Goal: Information Seeking & Learning: Learn about a topic

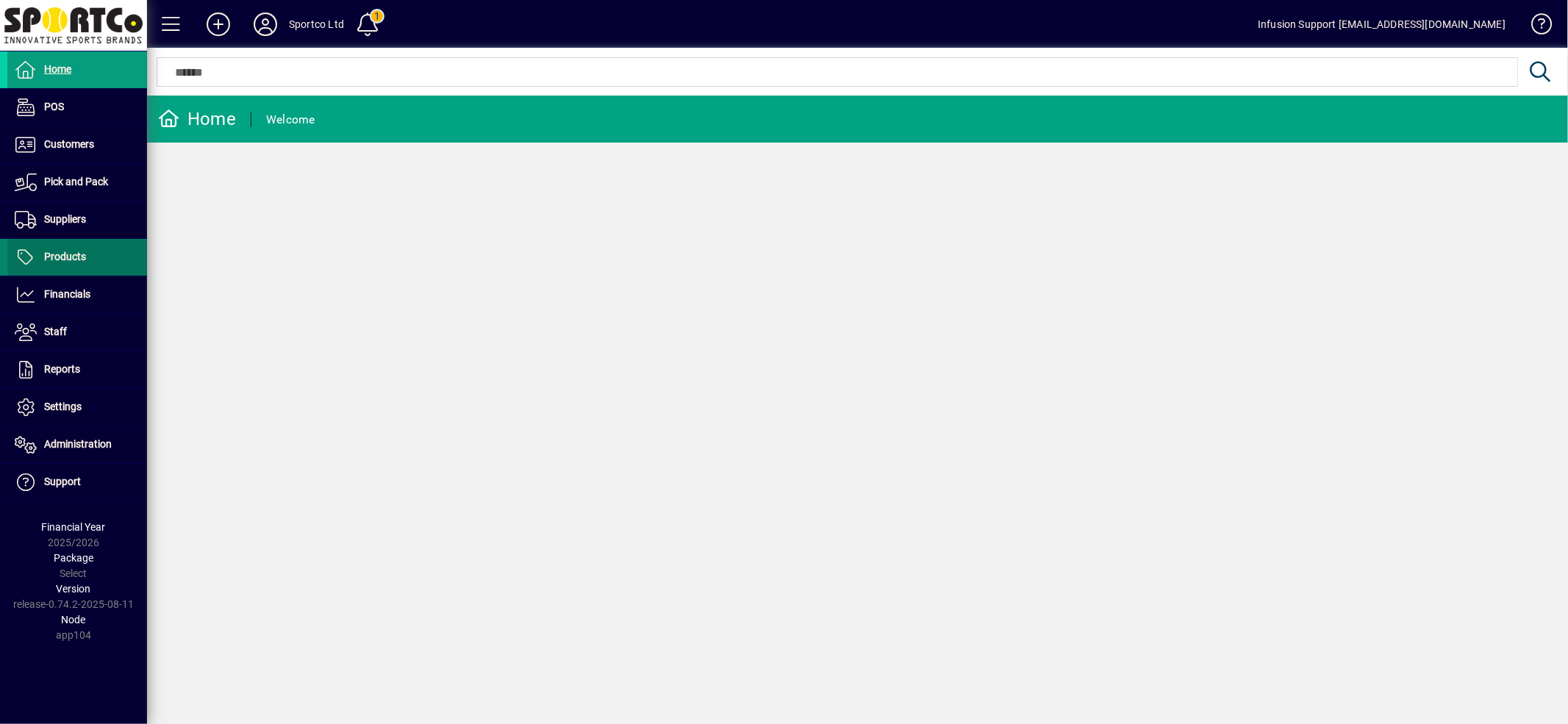
click at [74, 250] on span "Products" at bounding box center [46, 257] width 78 height 18
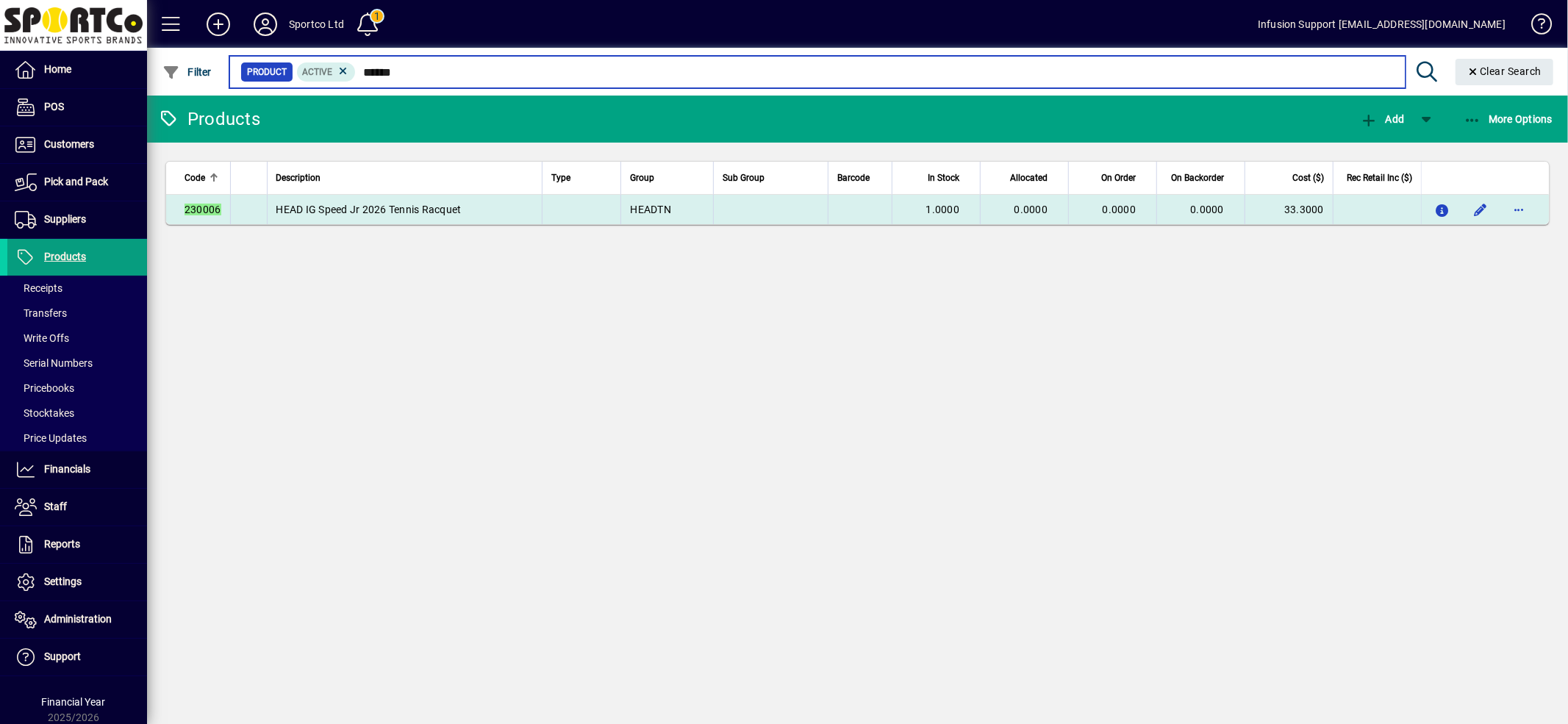
type input "******"
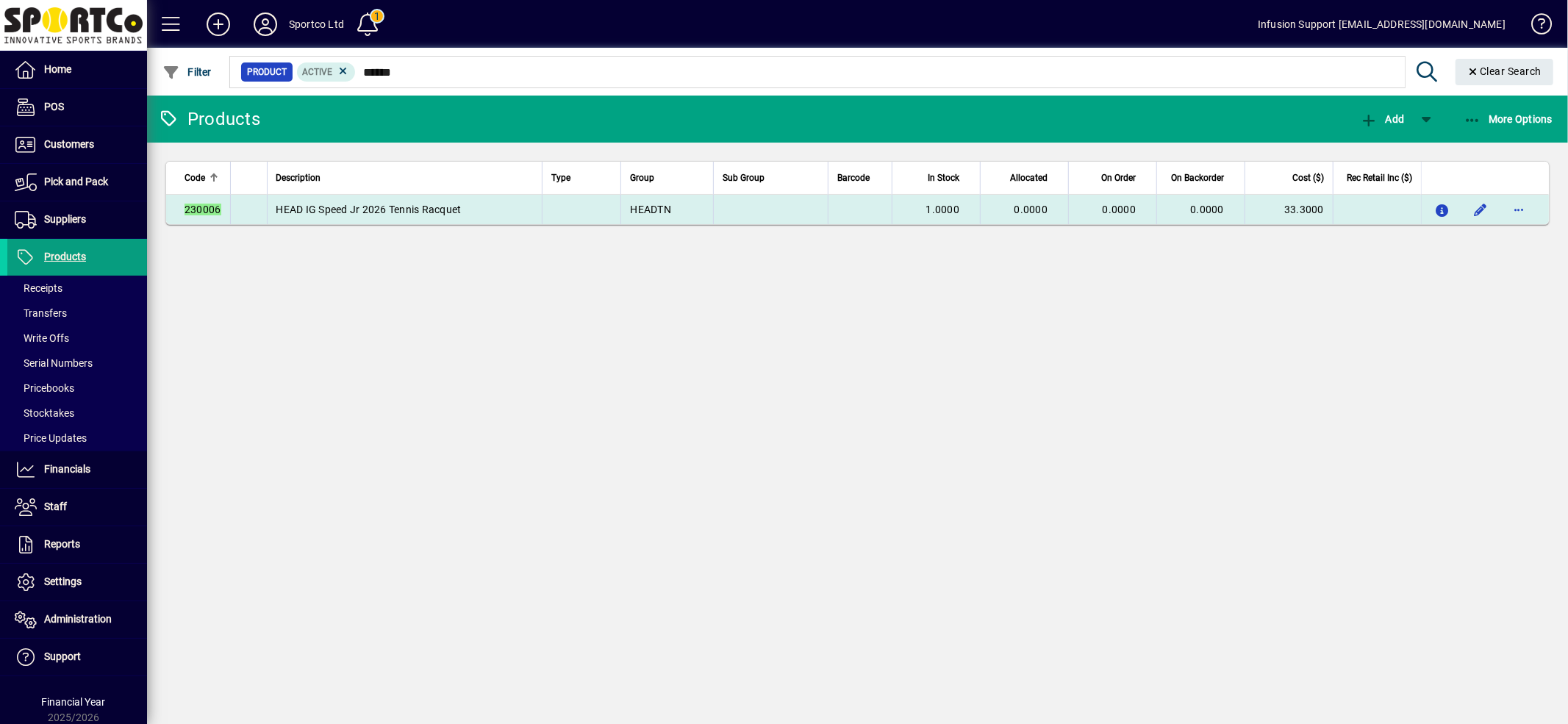
click at [482, 207] on td "HEAD IG Speed Jr 2026 Tennis Racquet" at bounding box center [404, 209] width 275 height 30
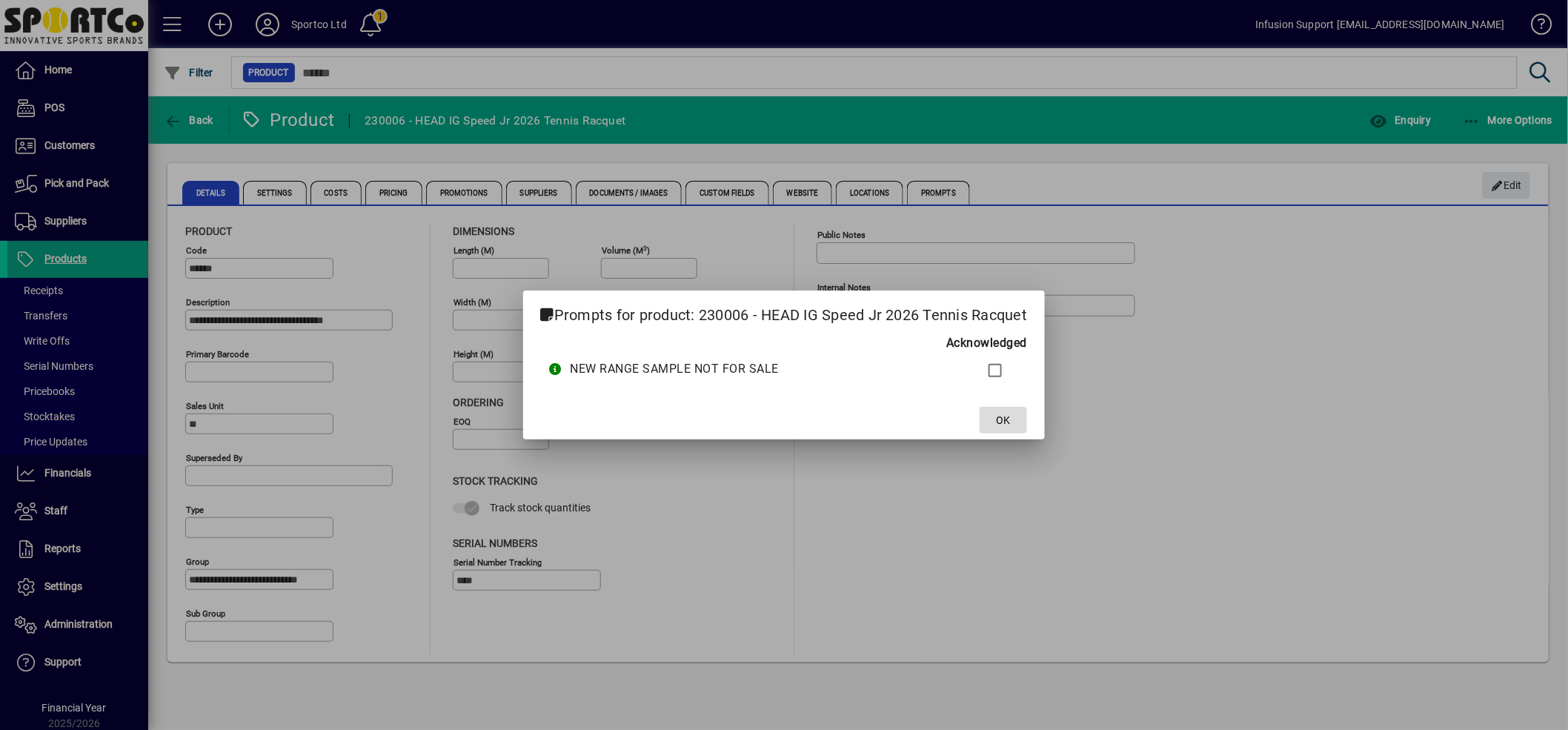
click at [1003, 411] on span at bounding box center [1003, 420] width 48 height 36
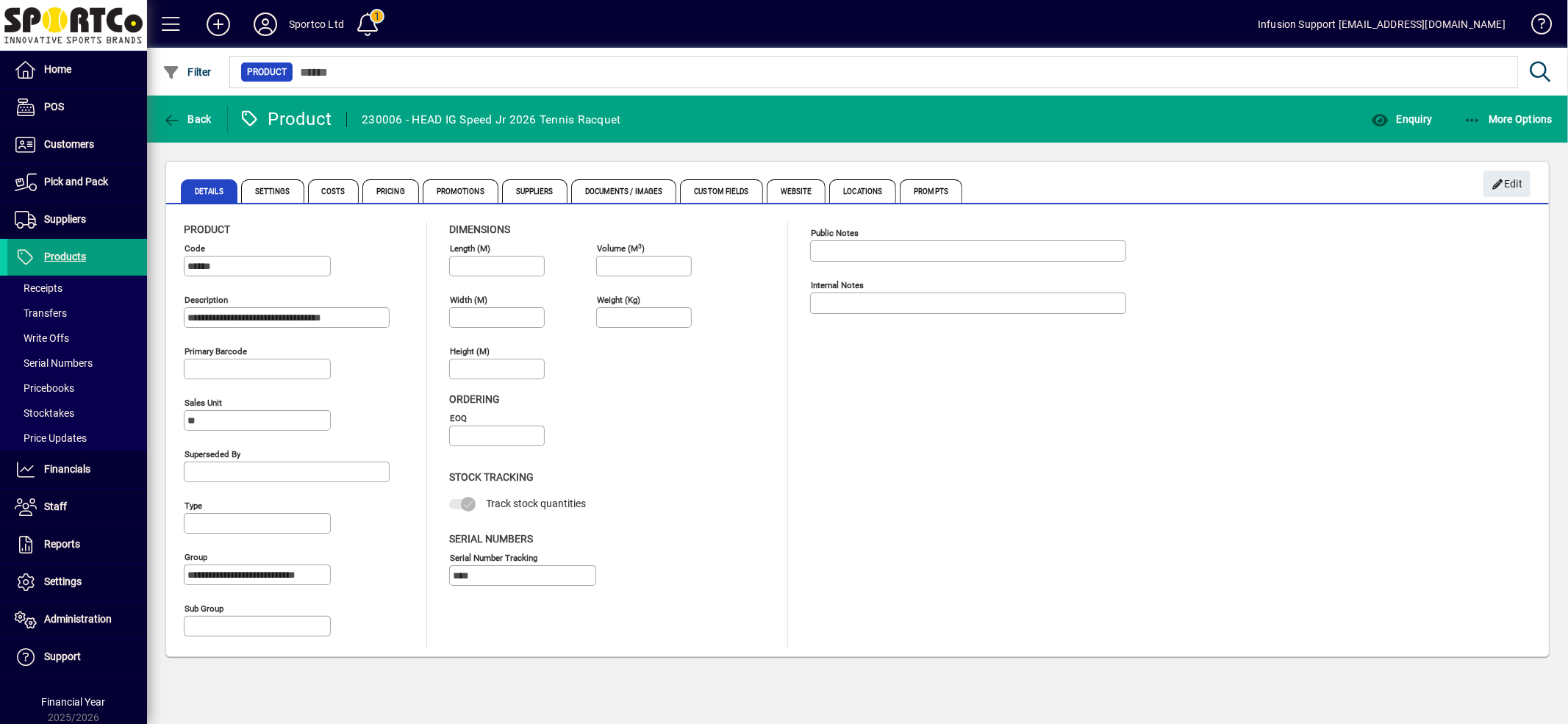
drag, startPoint x: 847, startPoint y: 406, endPoint x: 730, endPoint y: 319, distance: 145.8
click at [843, 403] on div "Public Notes Internal Notes" at bounding box center [978, 435] width 338 height 427
click at [383, 181] on span "Pricing" at bounding box center [391, 192] width 57 height 24
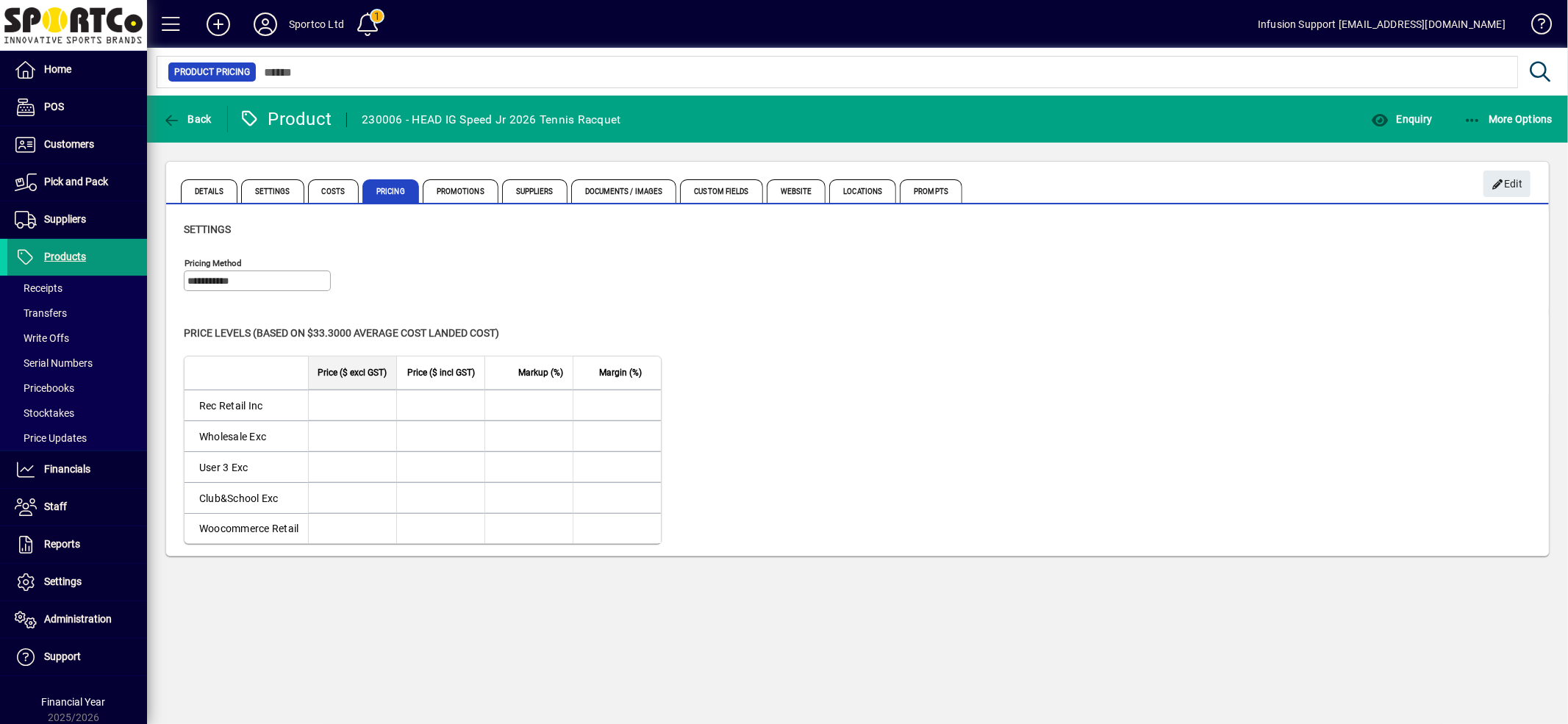
click at [50, 253] on span "Products" at bounding box center [65, 257] width 42 height 12
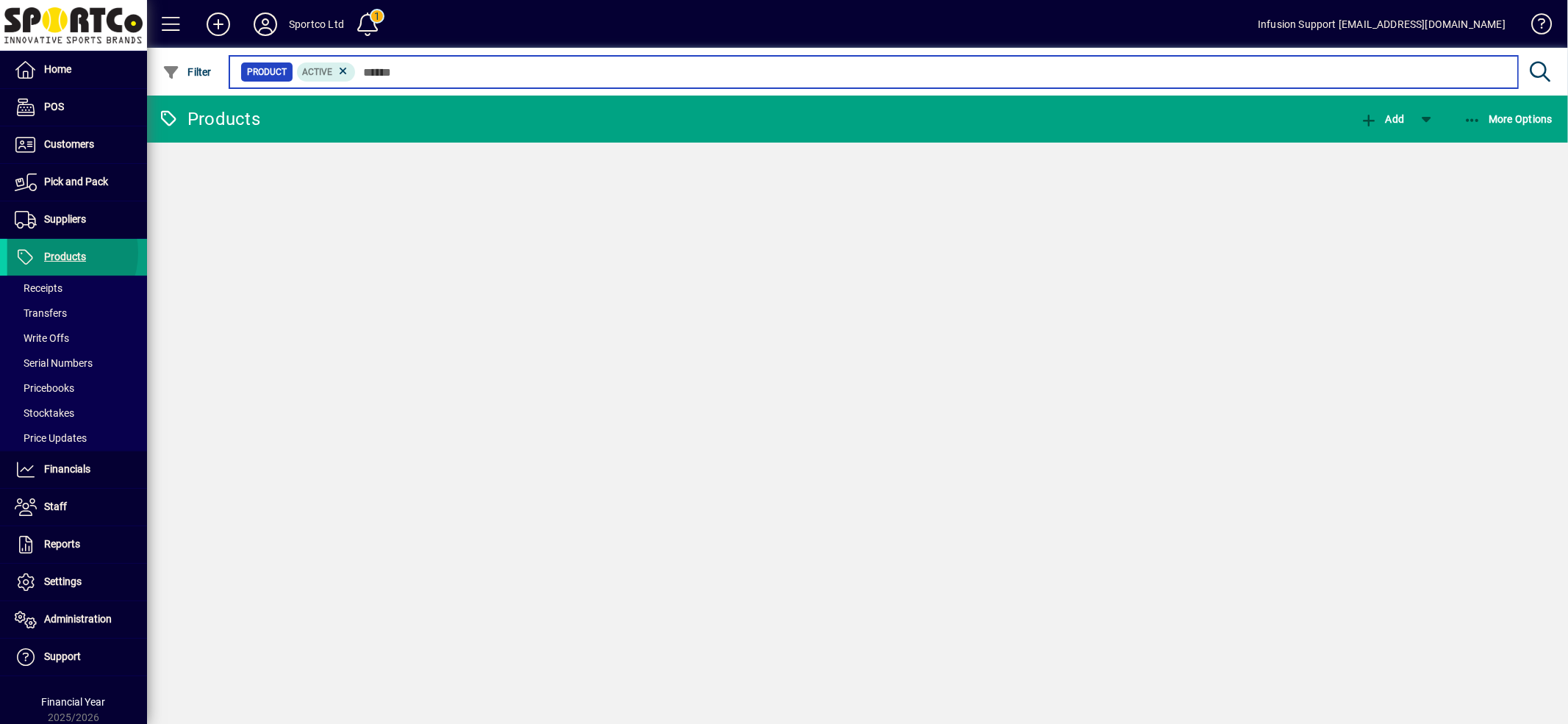
paste input "******"
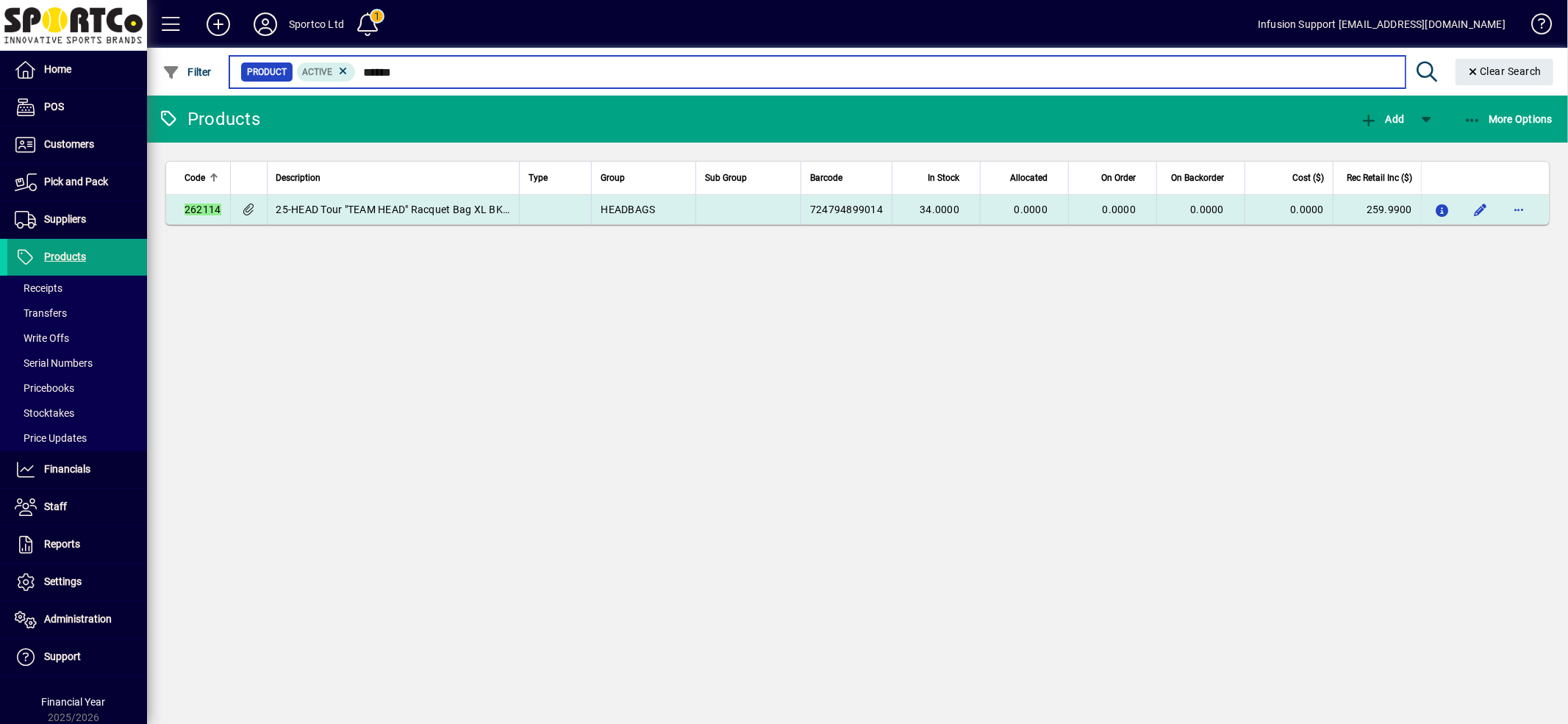
type input "******"
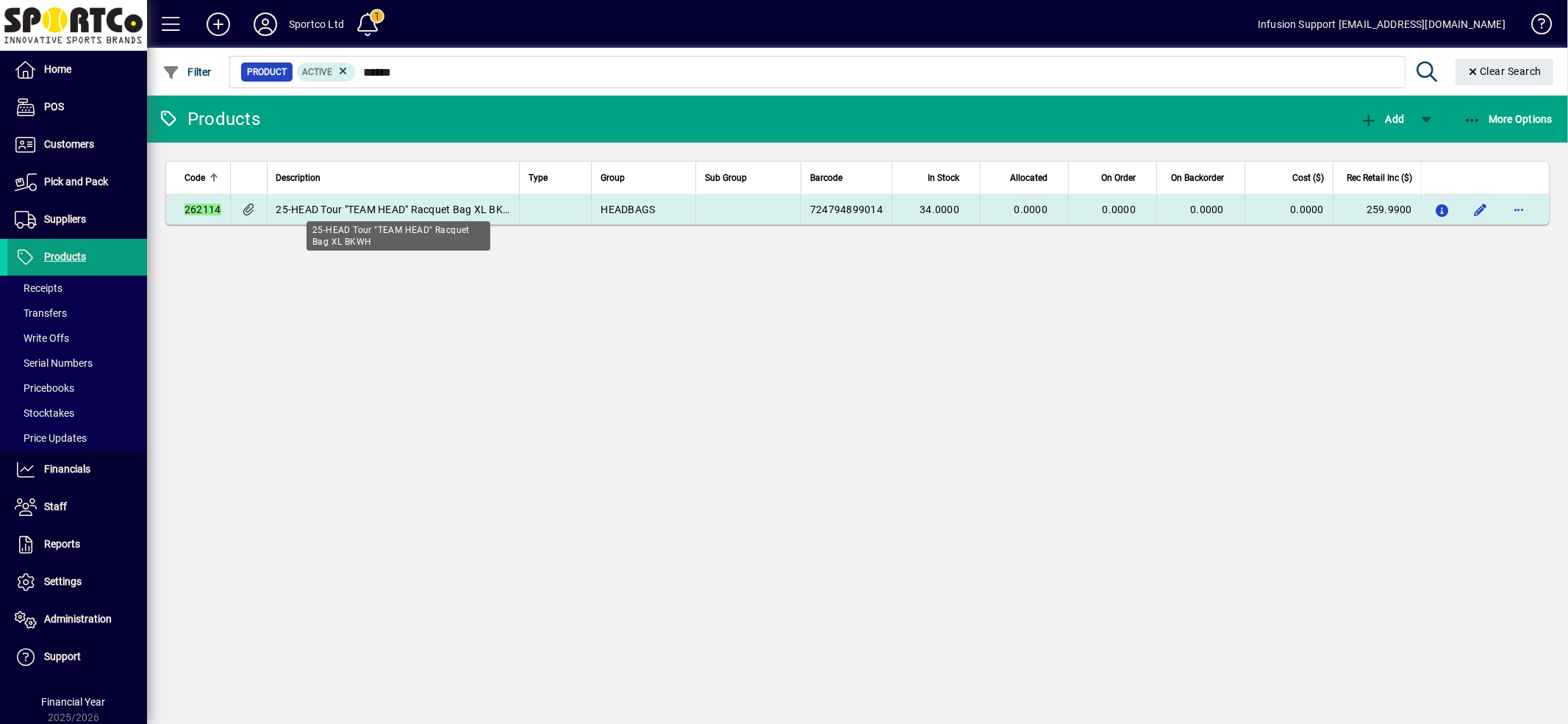
click at [408, 214] on span "25-HEAD Tour "TEAM HEAD" Racquet Bag XL BKWH" at bounding box center [398, 209] width 243 height 12
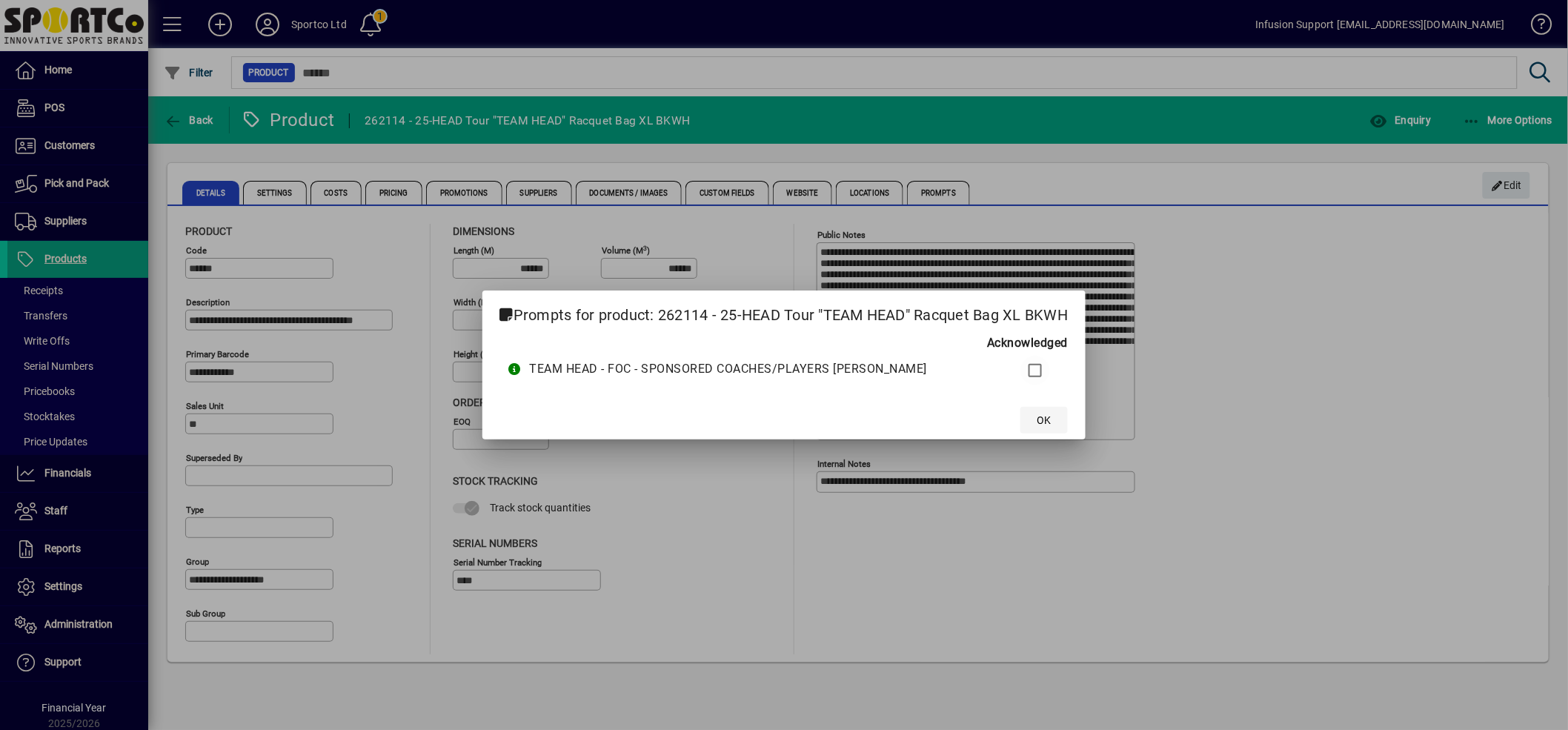
click at [1048, 424] on span "OK" at bounding box center [1044, 420] width 14 height 15
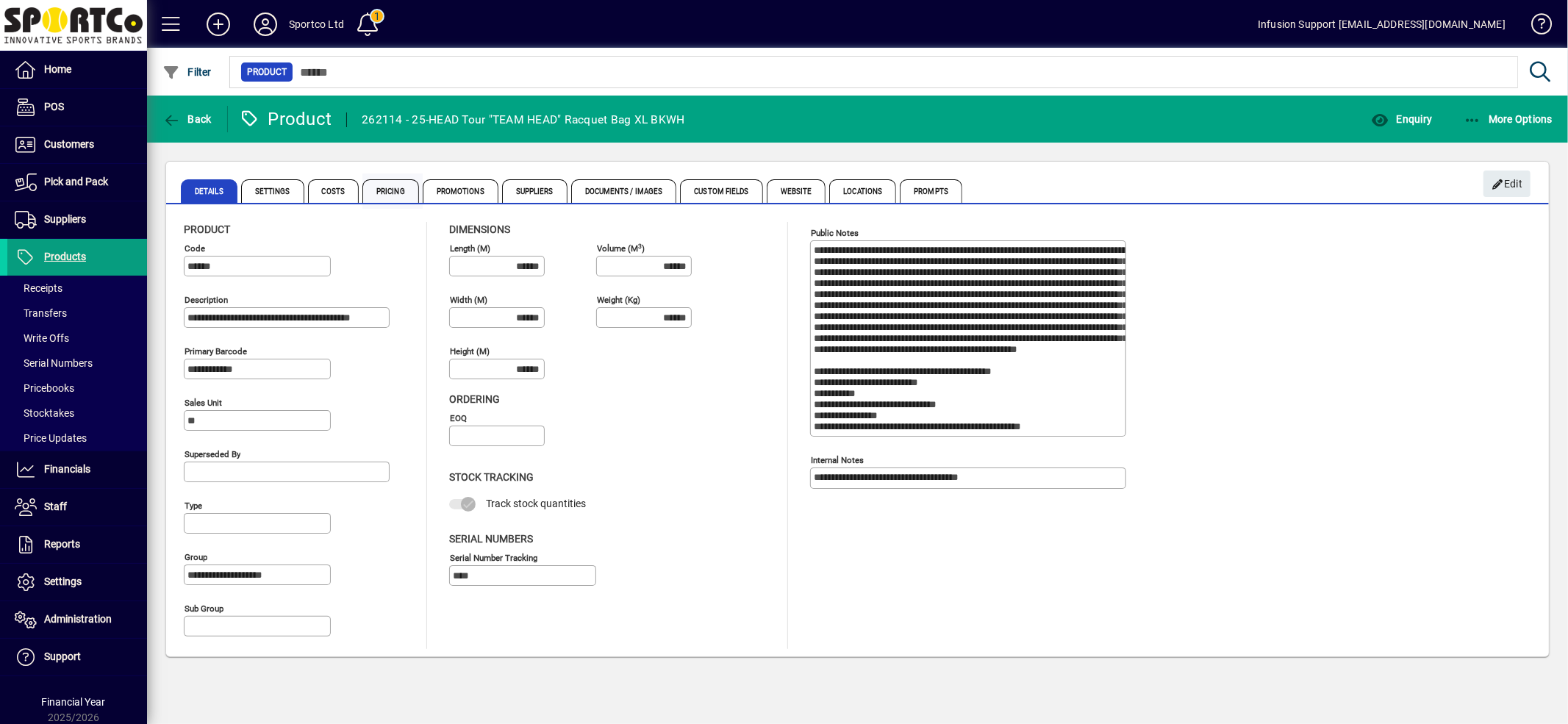
click at [397, 190] on span "Pricing" at bounding box center [391, 192] width 57 height 24
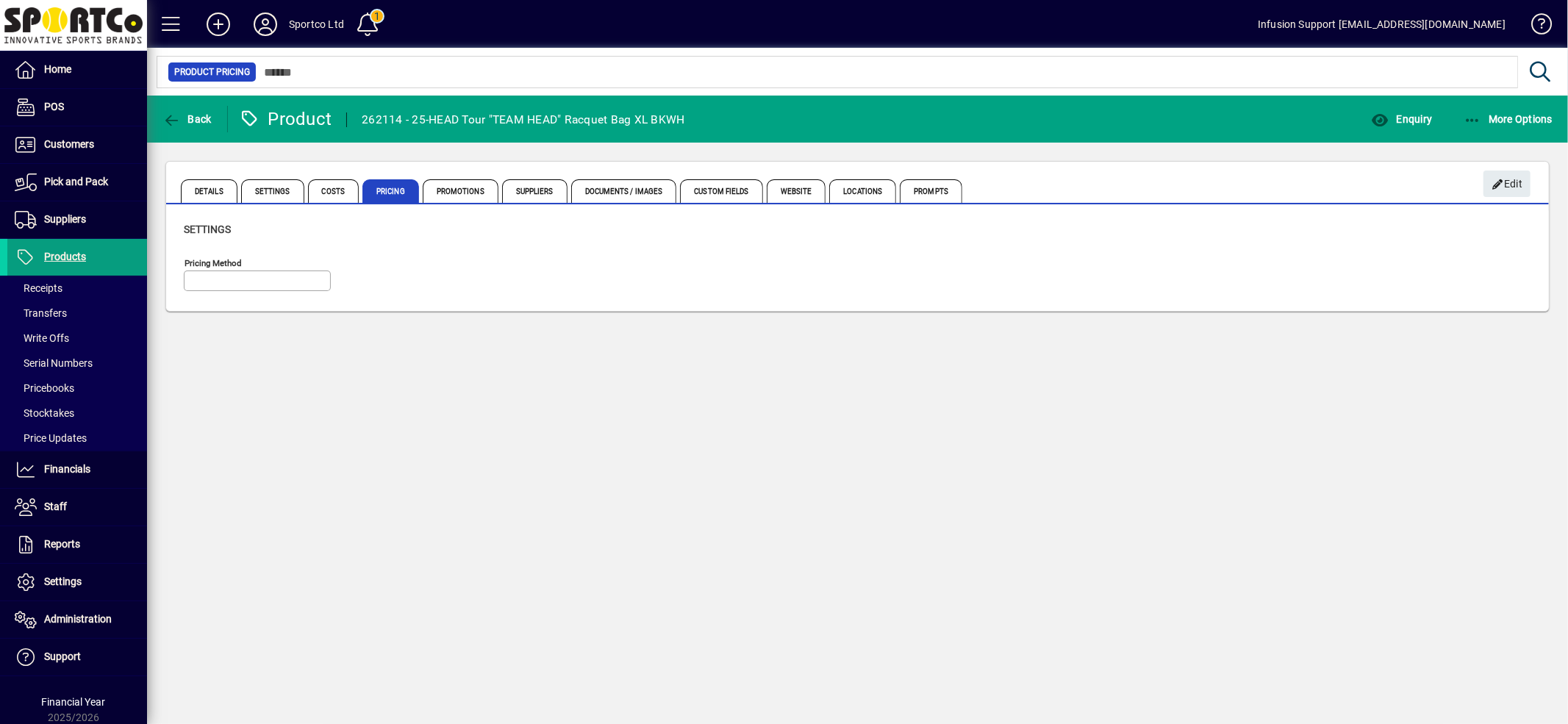
type input "**********"
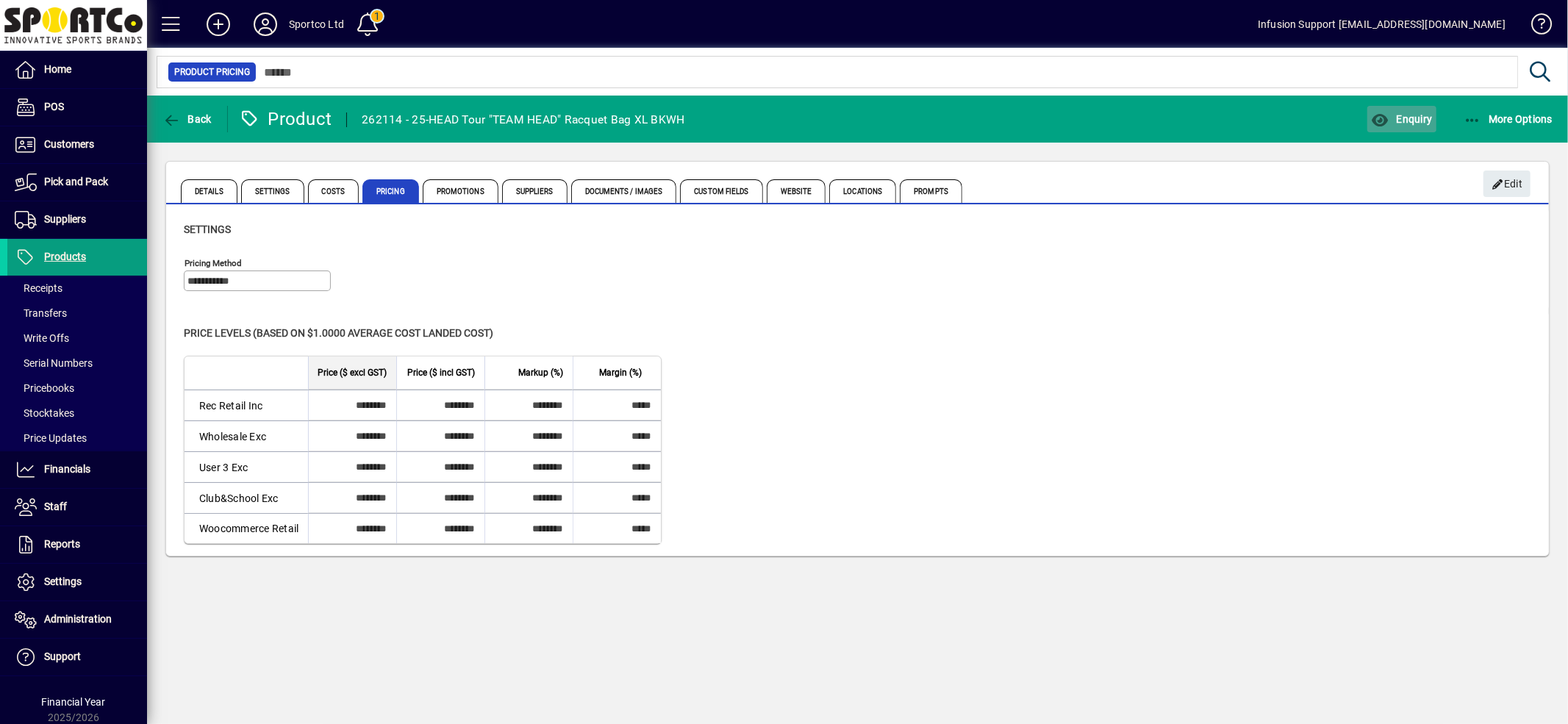
click at [1386, 121] on span "Enquiry" at bounding box center [1401, 119] width 61 height 12
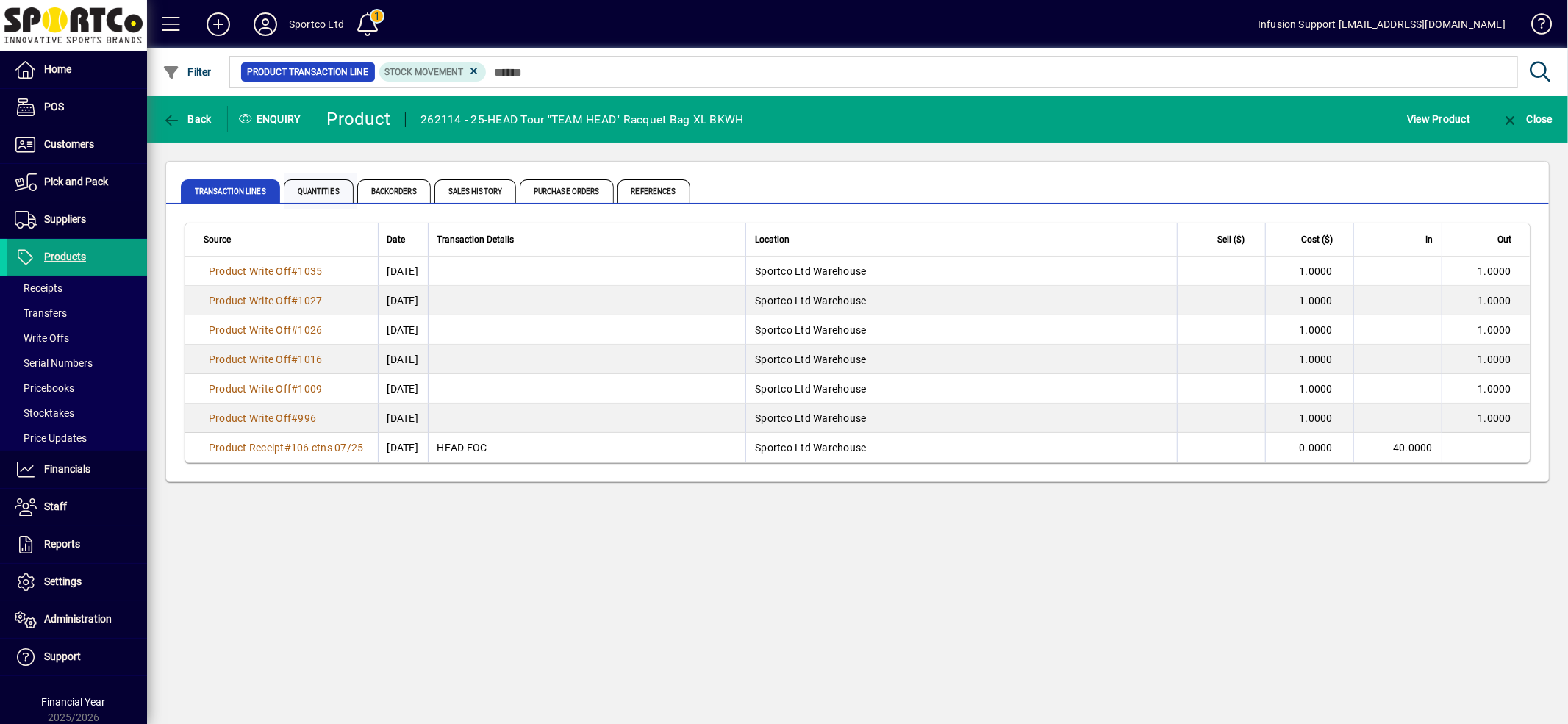
click at [342, 186] on span "Quantities" at bounding box center [318, 192] width 70 height 24
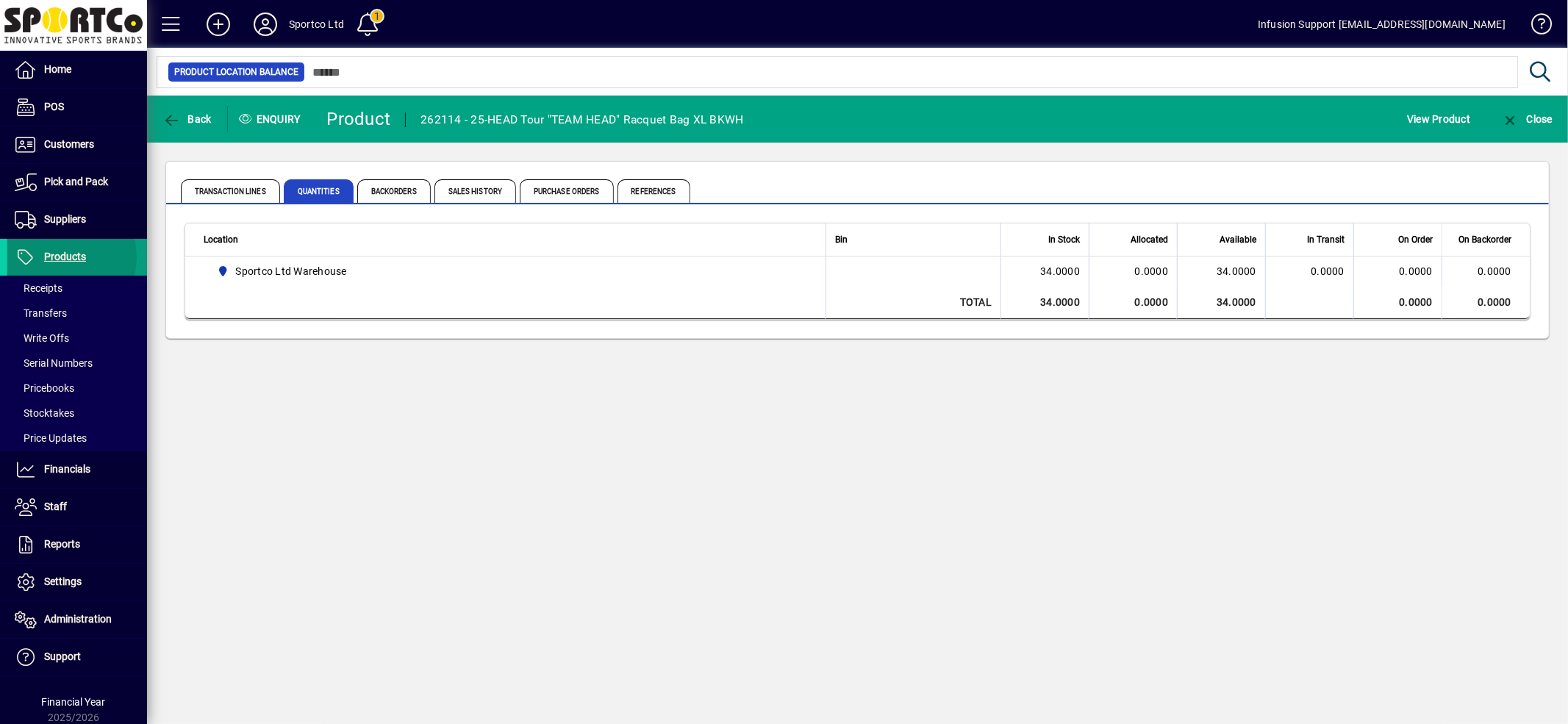
drag, startPoint x: 57, startPoint y: 257, endPoint x: 148, endPoint y: 245, distance: 91.8
click at [60, 256] on span "Products" at bounding box center [65, 257] width 42 height 12
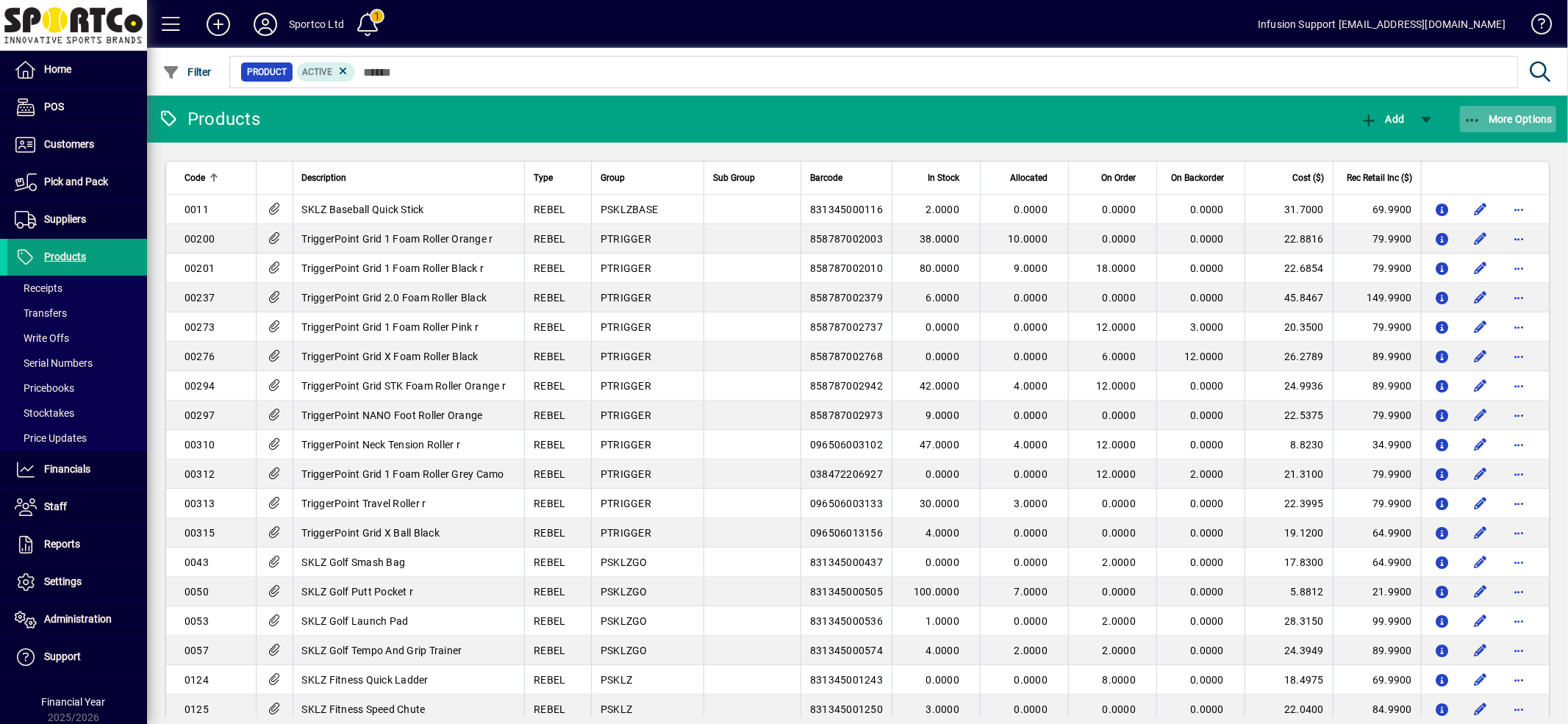
click at [1548, 111] on span "button" at bounding box center [1508, 119] width 97 height 35
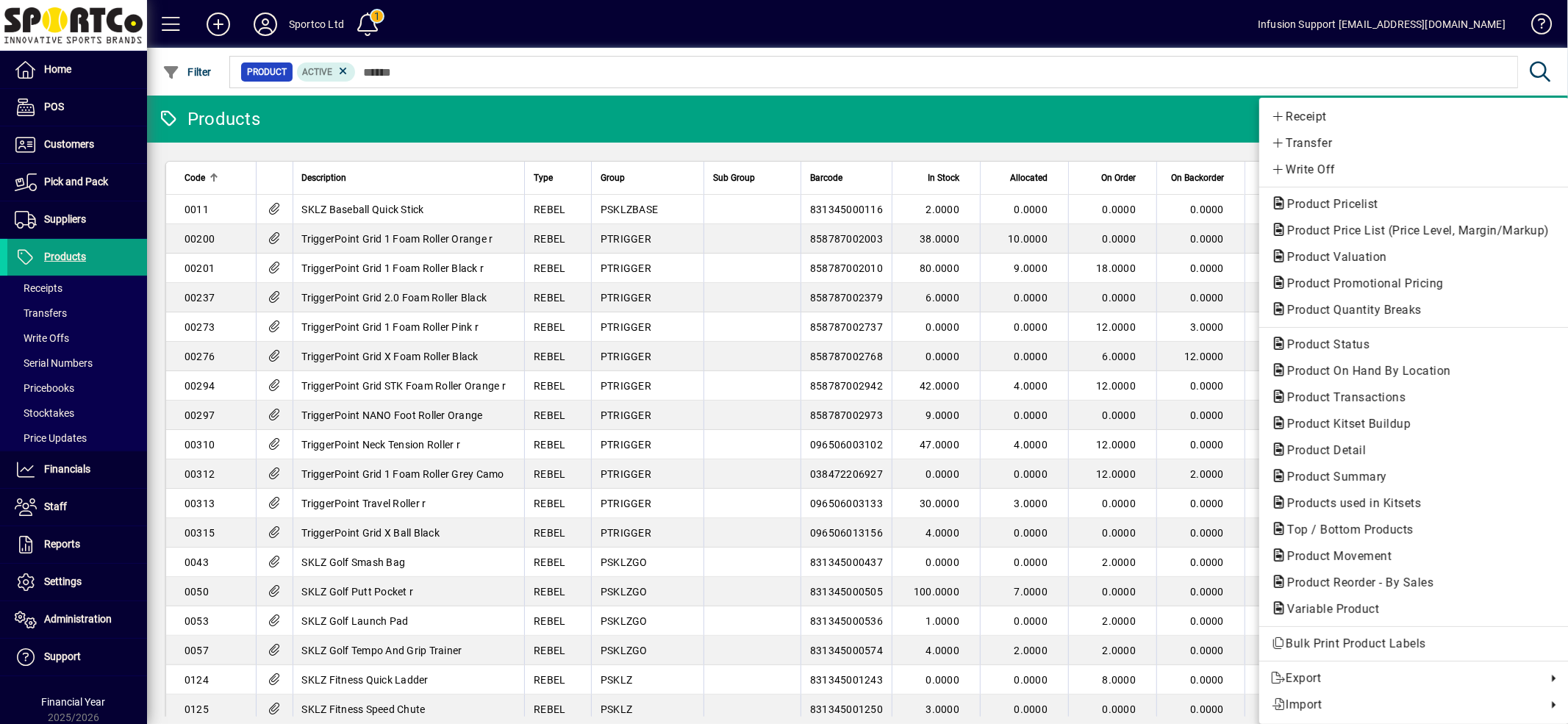
drag, startPoint x: 408, startPoint y: 142, endPoint x: 358, endPoint y: 106, distance: 61.6
click at [398, 129] on div at bounding box center [784, 362] width 1568 height 724
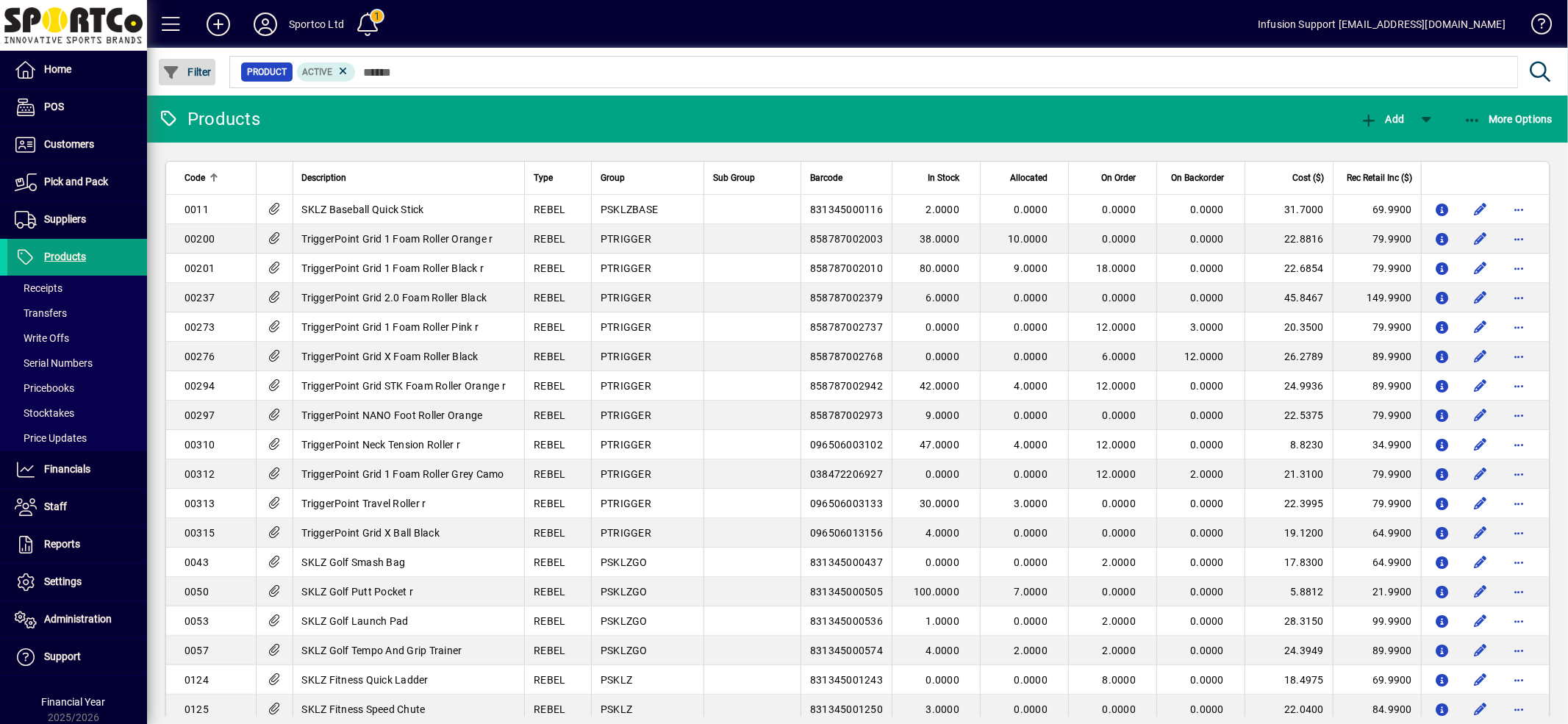
click at [196, 78] on span "button" at bounding box center [186, 72] width 57 height 35
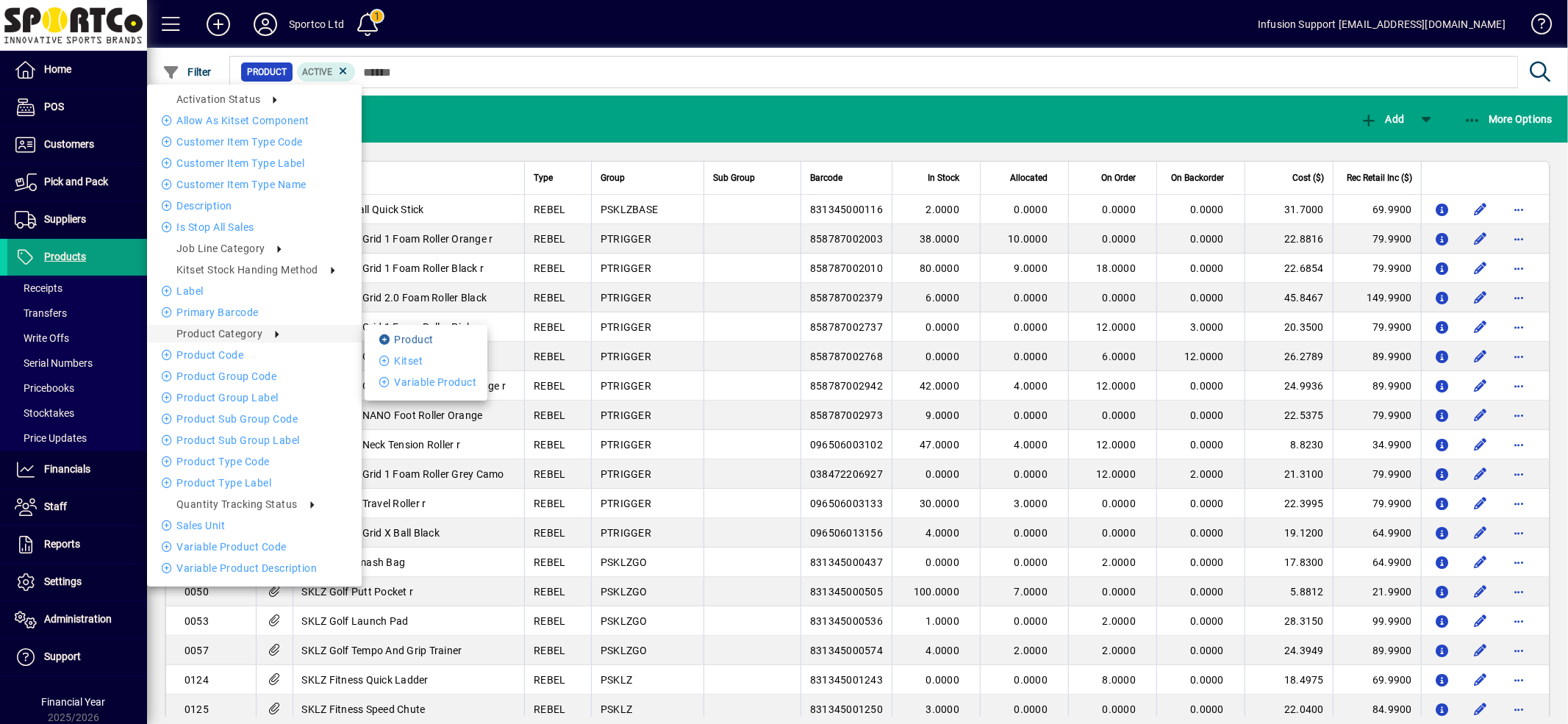
click at [412, 335] on li "Product" at bounding box center [426, 339] width 123 height 18
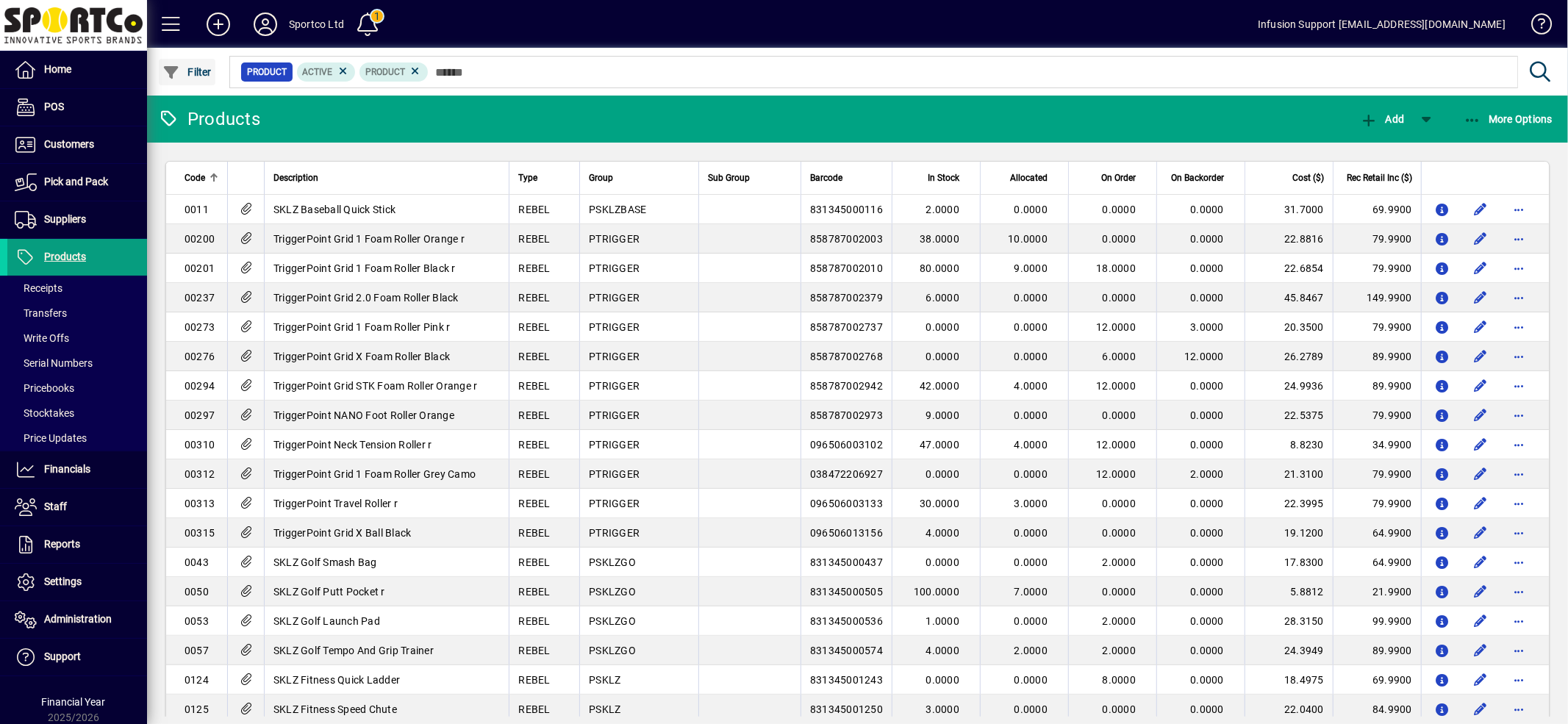
click at [202, 68] on span "Filter" at bounding box center [187, 72] width 49 height 12
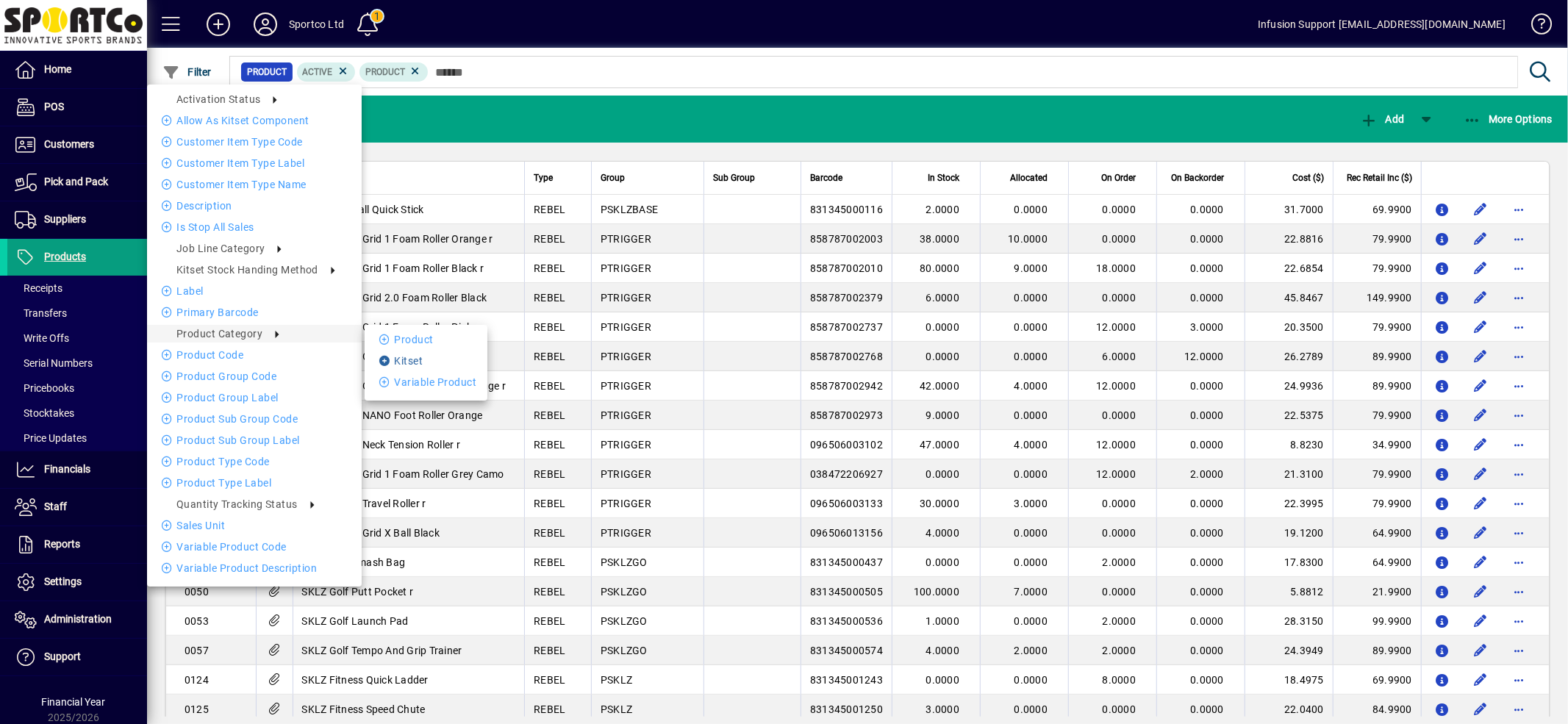
click at [395, 360] on li "Kitset" at bounding box center [426, 360] width 123 height 18
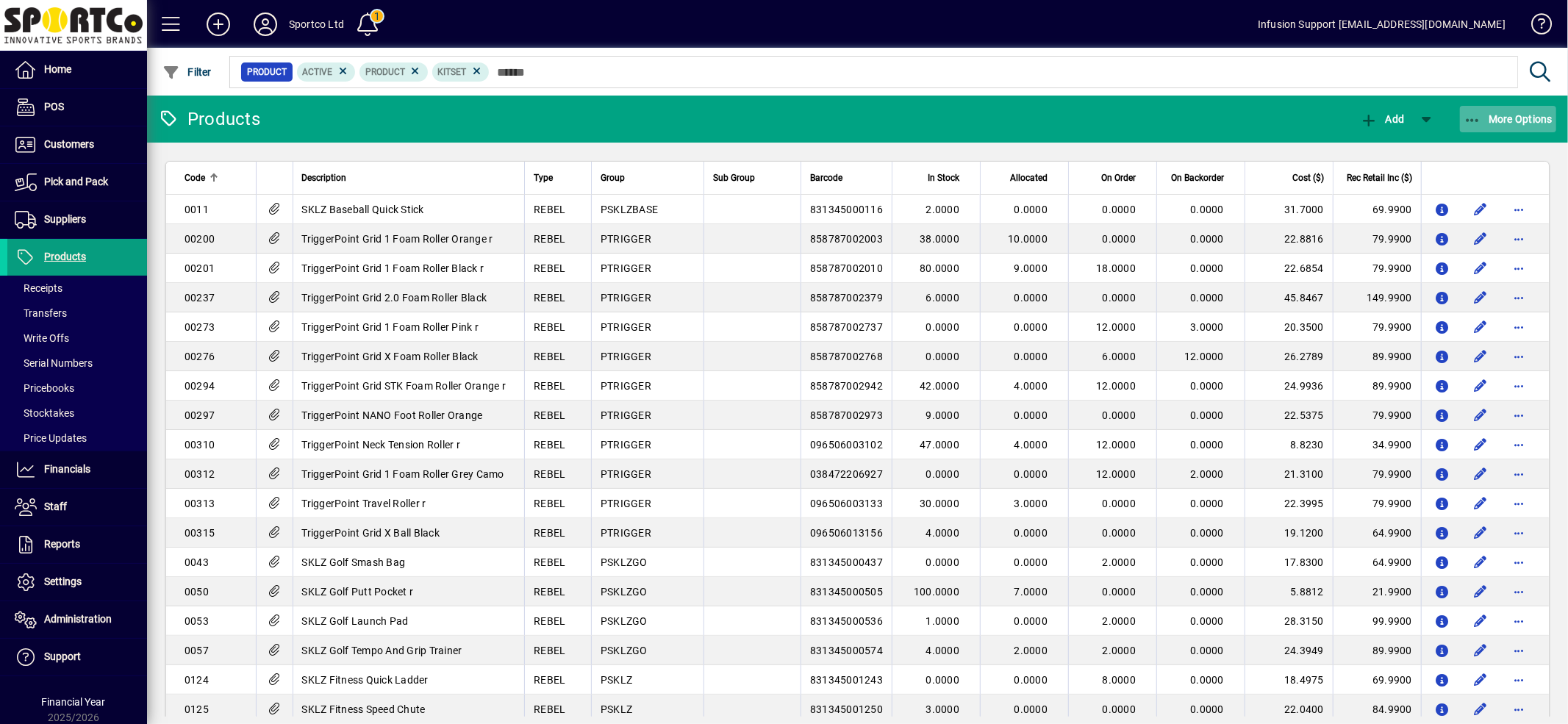
click at [1515, 121] on span "More Options" at bounding box center [1508, 119] width 89 height 12
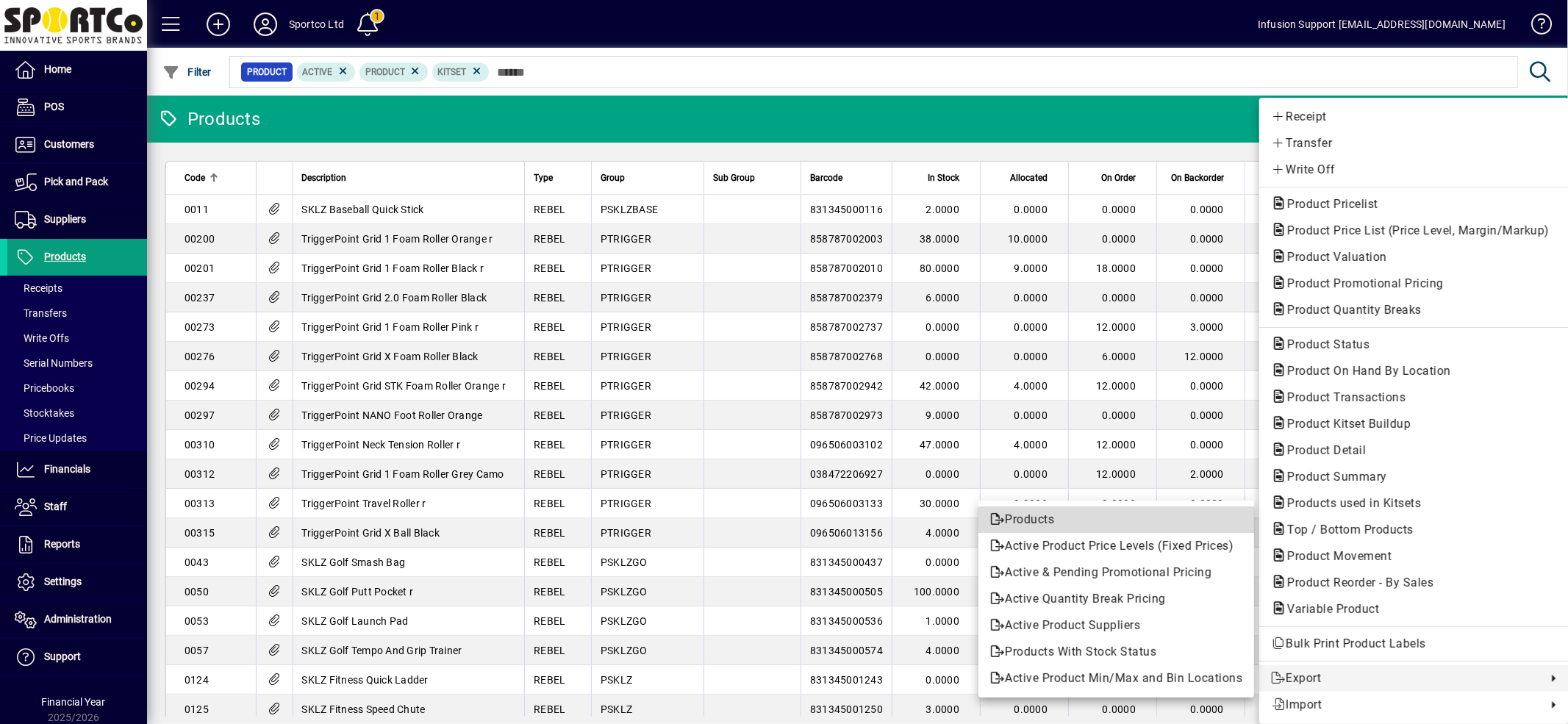
click at [1062, 516] on span "Products" at bounding box center [1116, 520] width 252 height 18
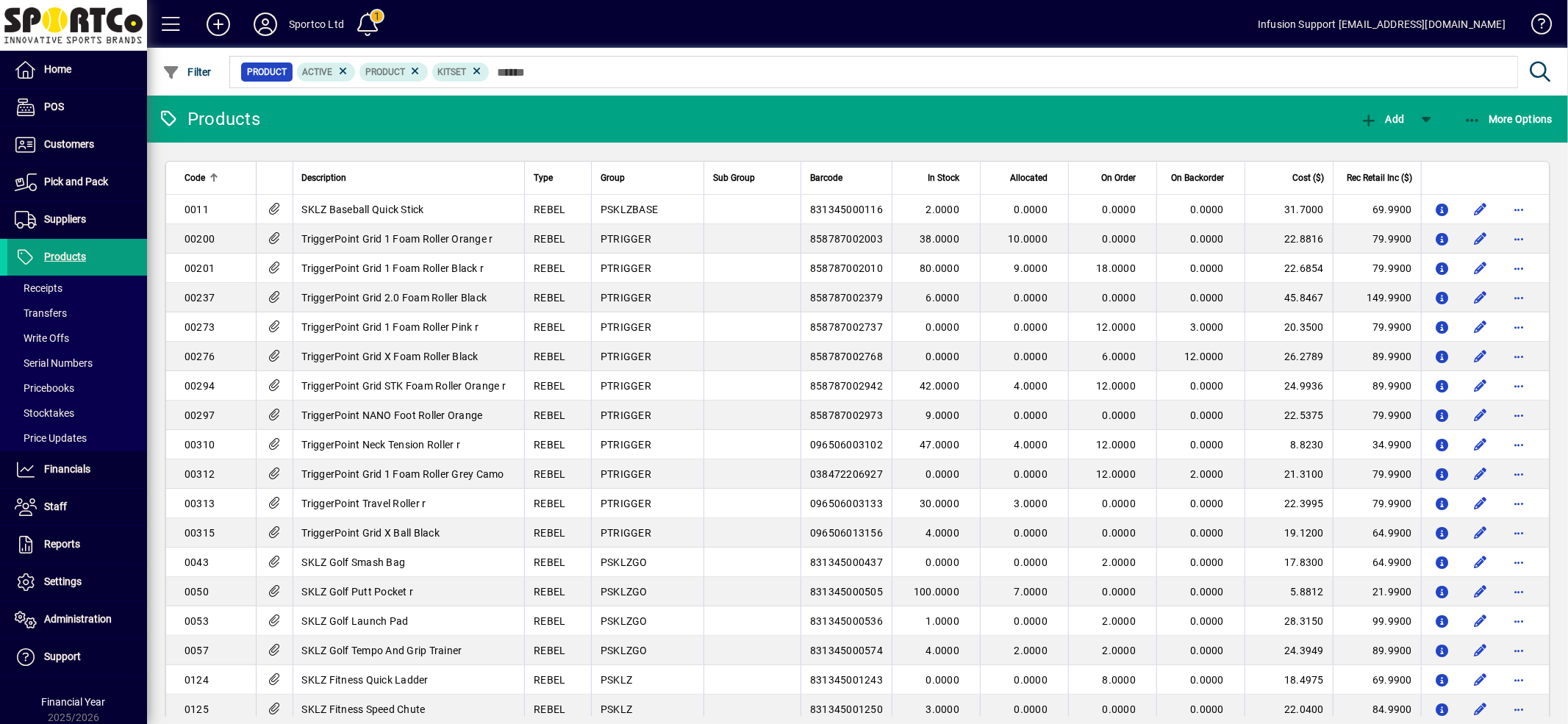
drag, startPoint x: 479, startPoint y: 70, endPoint x: 434, endPoint y: 74, distance: 45.2
click at [477, 71] on icon at bounding box center [477, 72] width 13 height 14
click at [414, 69] on icon at bounding box center [415, 72] width 13 height 14
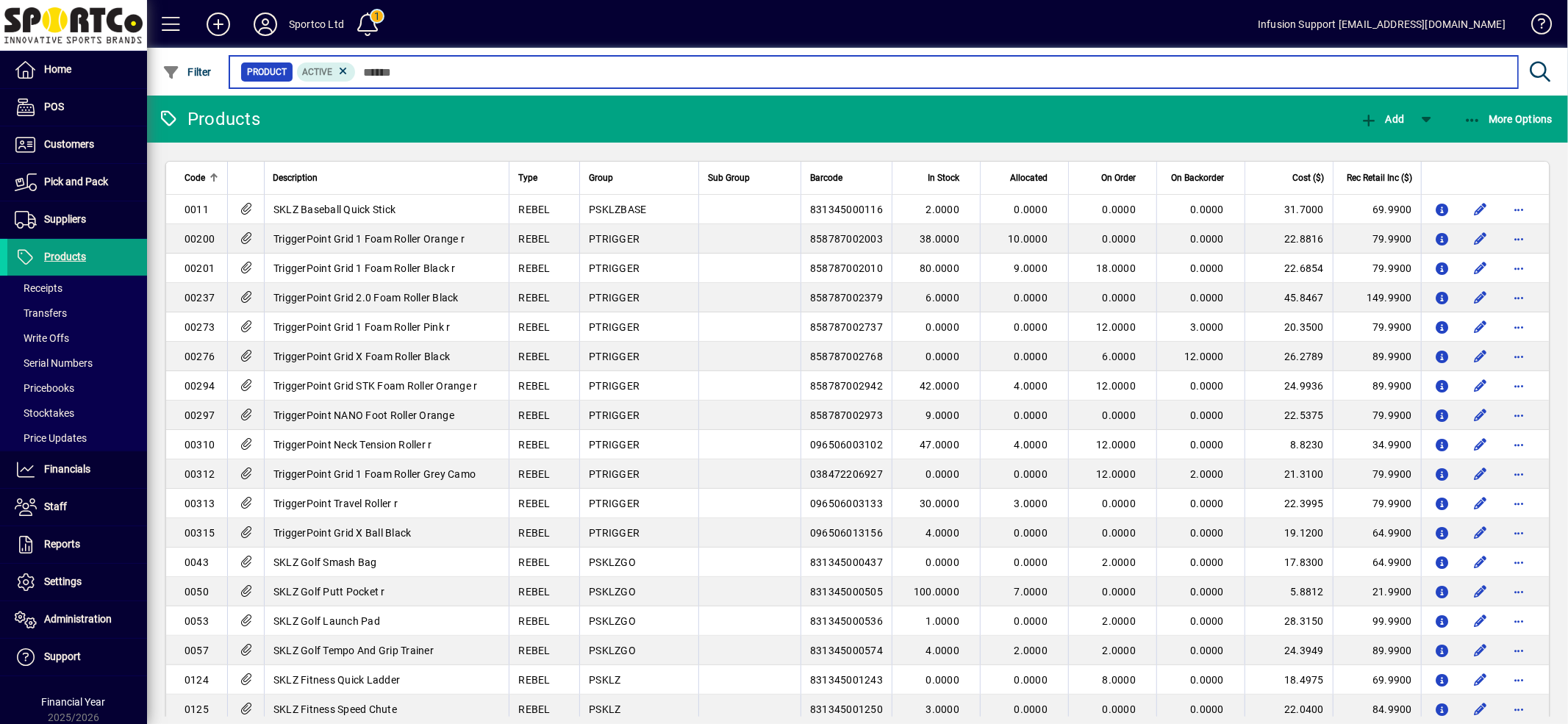
click at [412, 70] on input "text" at bounding box center [931, 72] width 1150 height 20
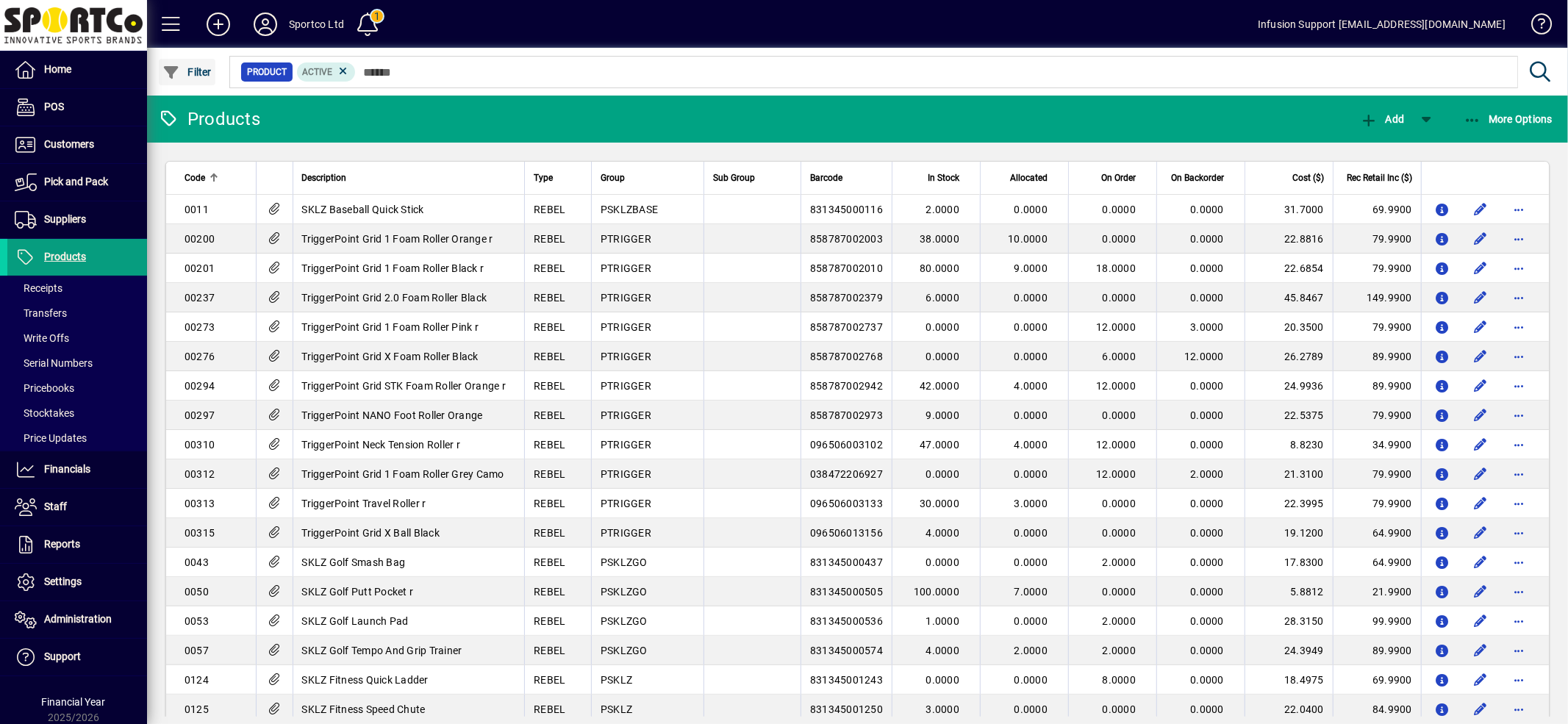
click at [180, 72] on icon "button" at bounding box center [172, 73] width 19 height 14
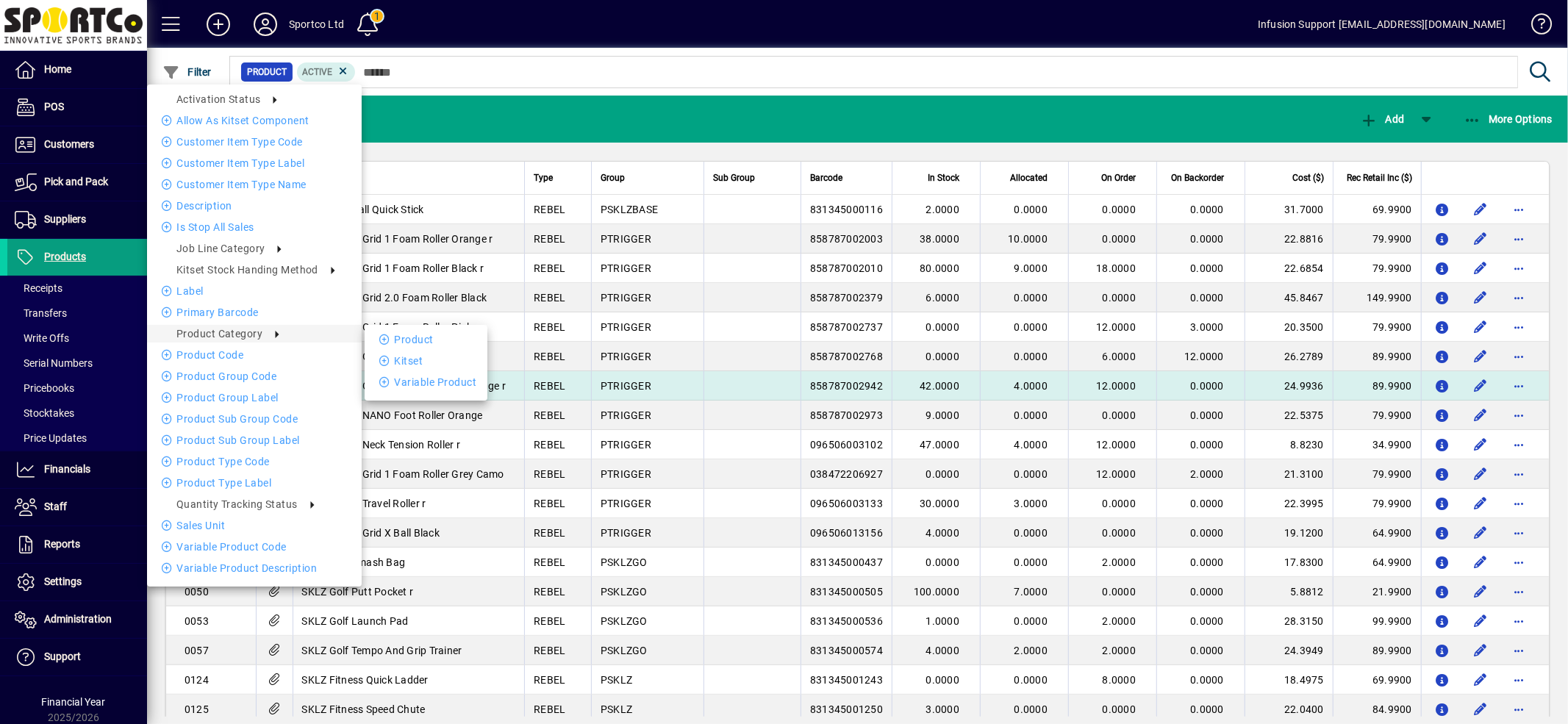
click at [410, 380] on li "Variable Product" at bounding box center [426, 382] width 123 height 18
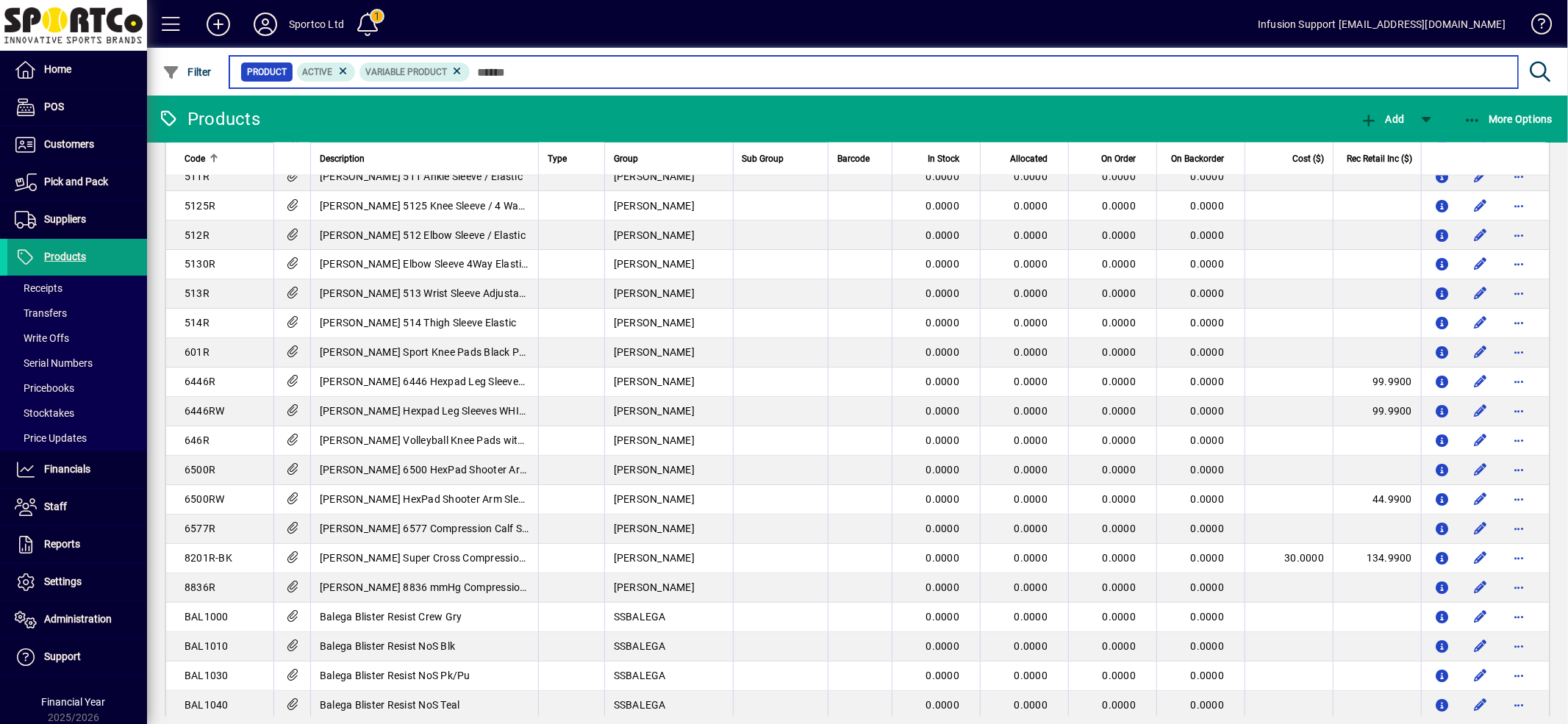
scroll to position [2478, 0]
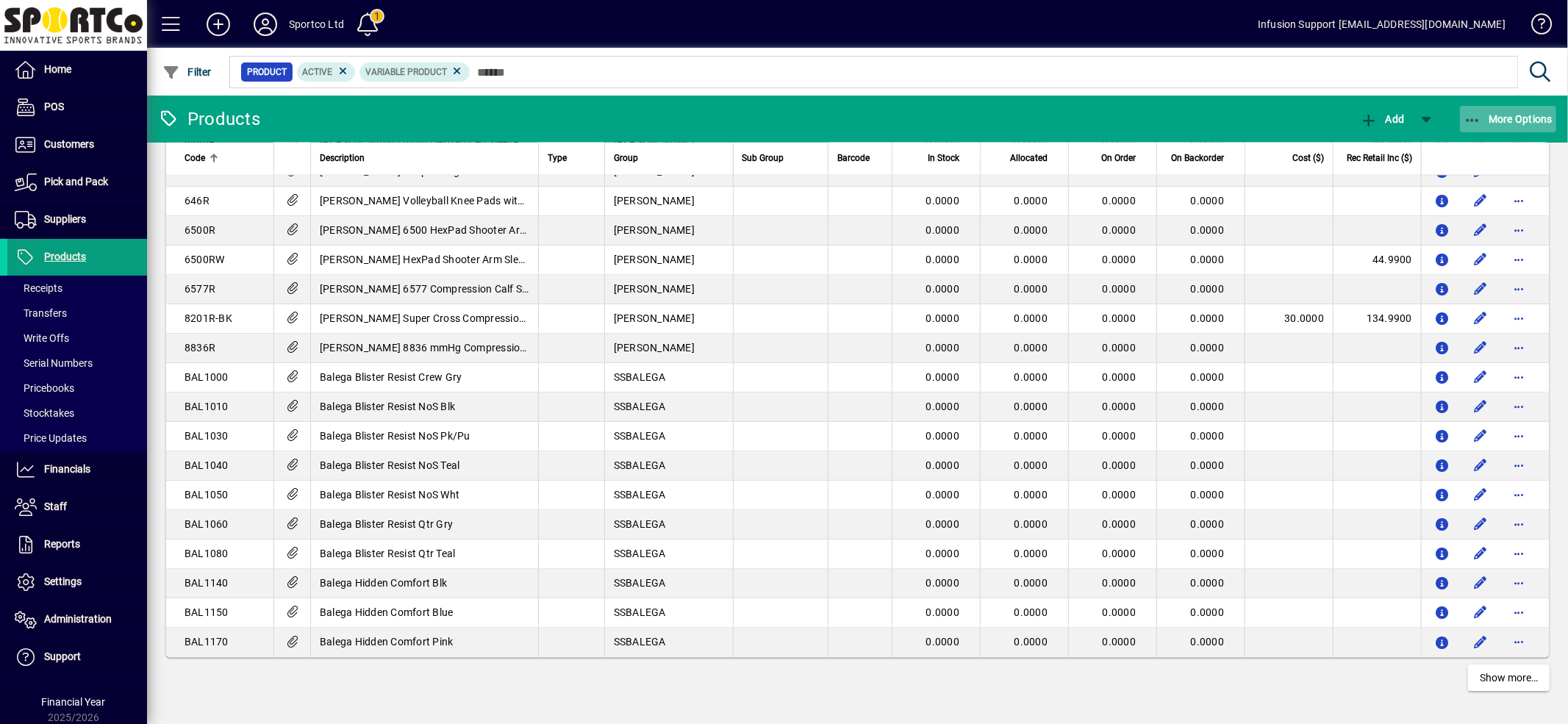
click at [1500, 116] on span "More Options" at bounding box center [1508, 119] width 89 height 12
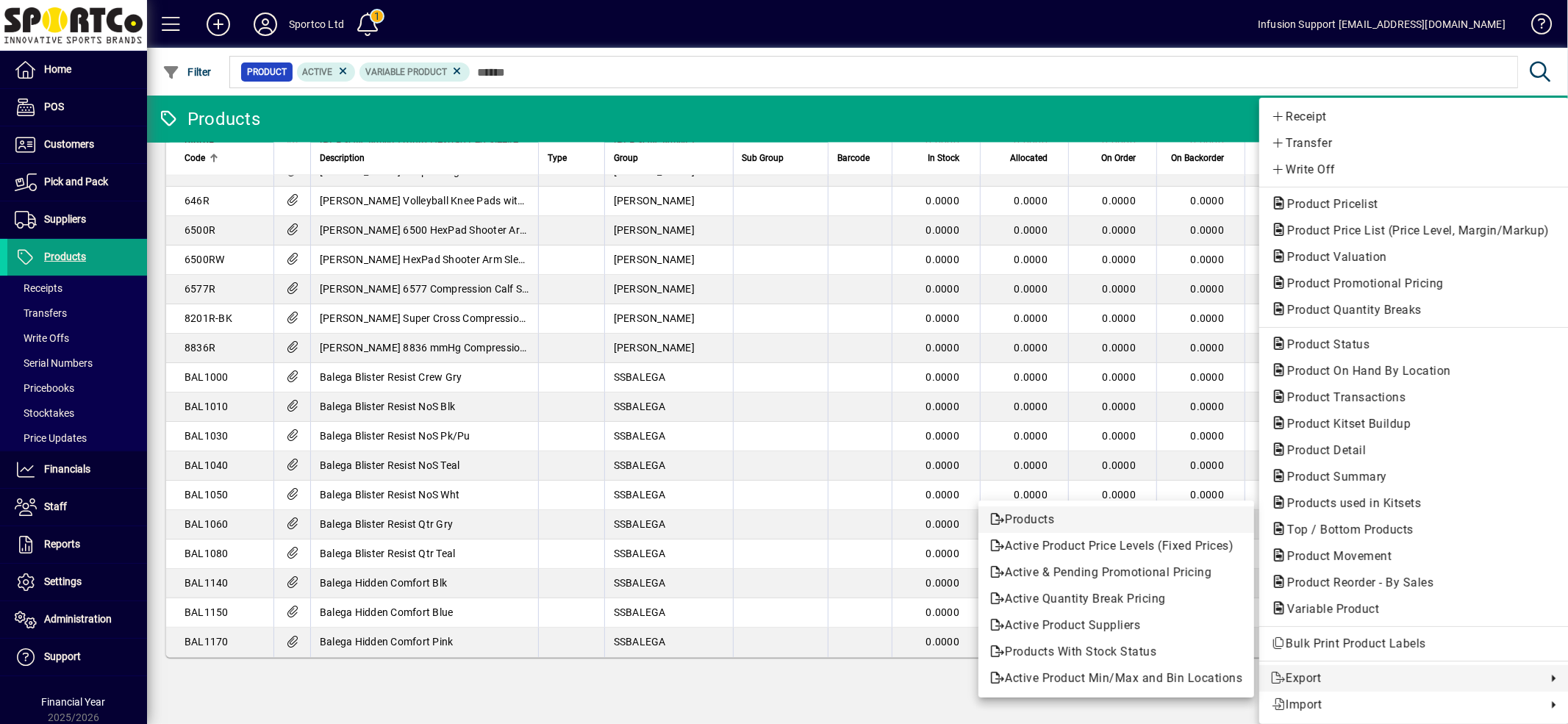
click at [1066, 520] on span "Products" at bounding box center [1116, 520] width 252 height 18
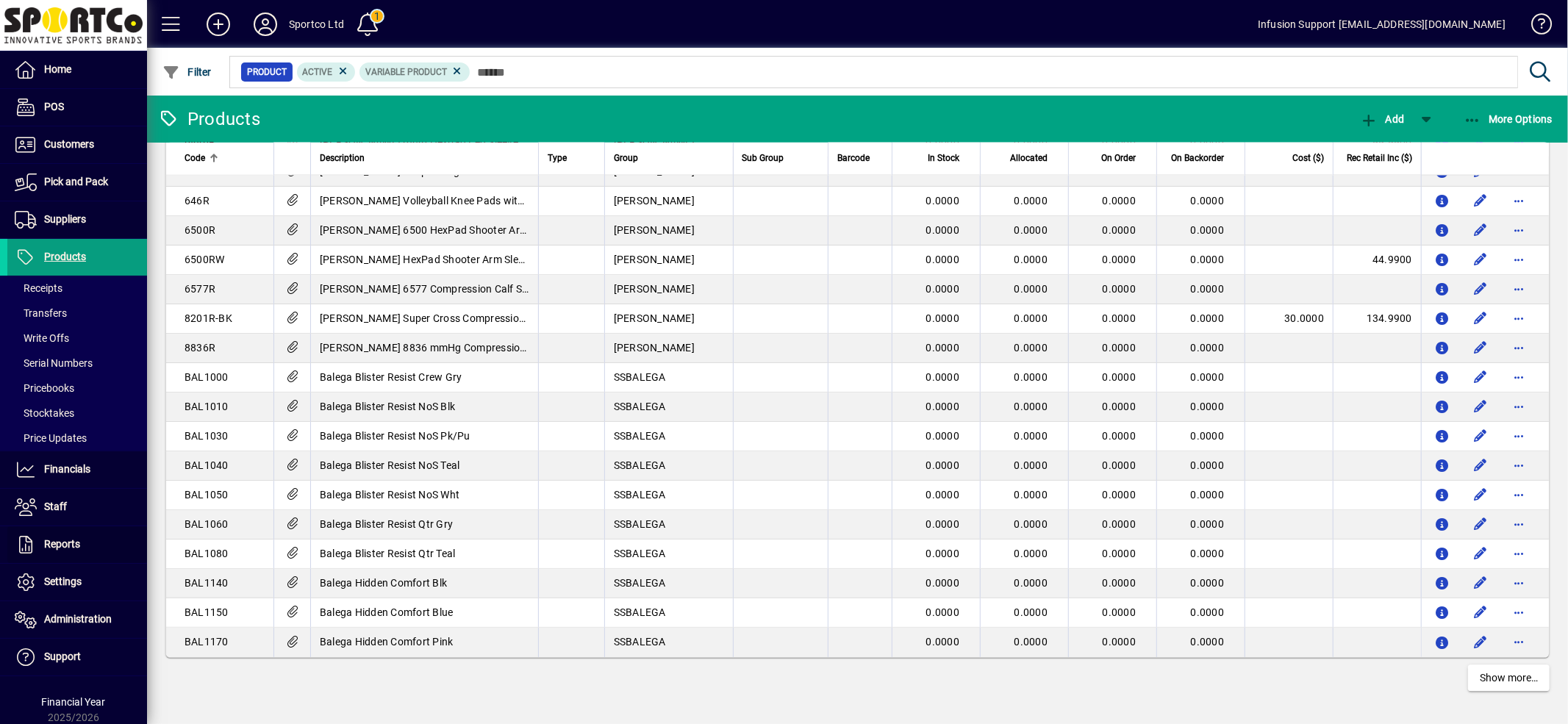
drag, startPoint x: 78, startPoint y: 548, endPoint x: 210, endPoint y: 533, distance: 132.8
click at [78, 548] on span "Reports" at bounding box center [62, 544] width 36 height 12
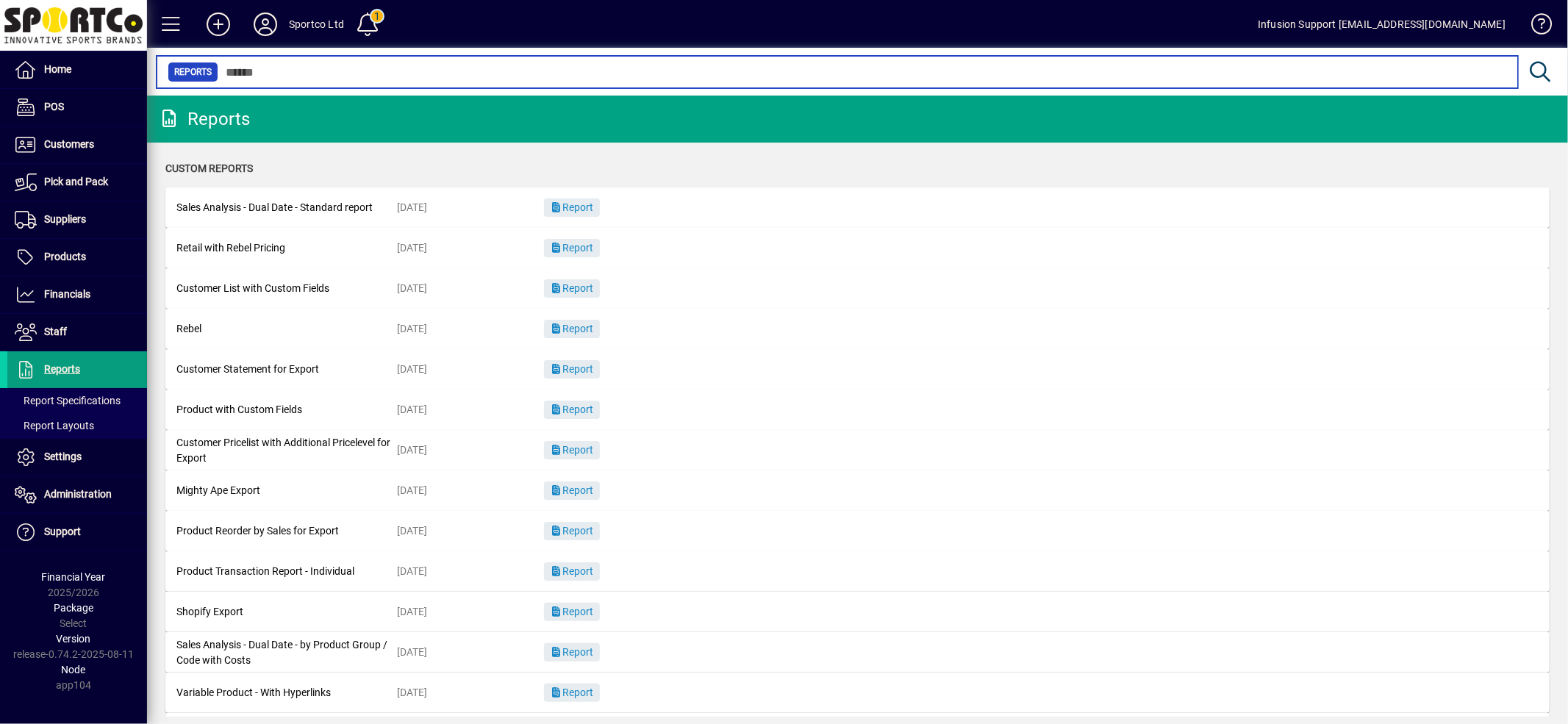
scroll to position [71, 0]
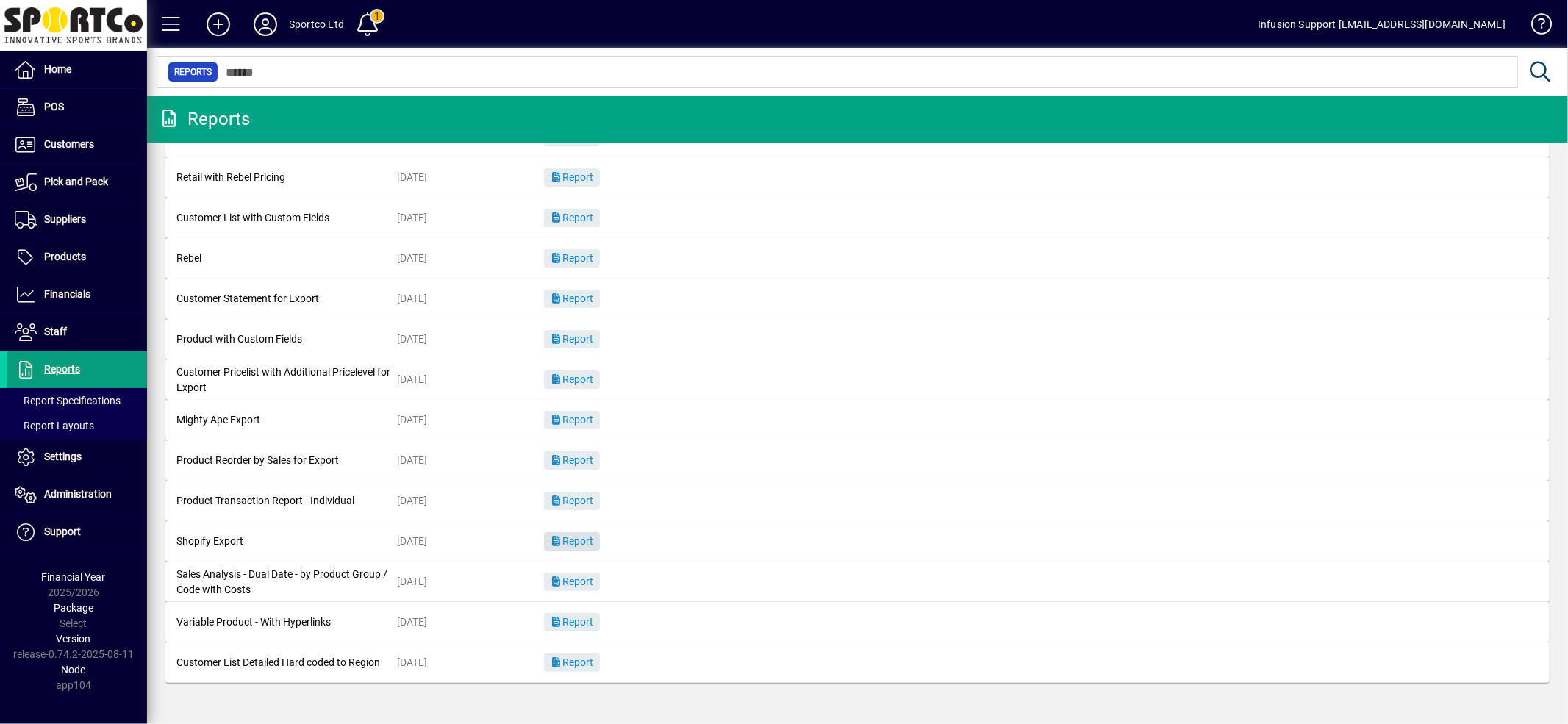
click at [563, 542] on span "Report" at bounding box center [572, 541] width 44 height 12
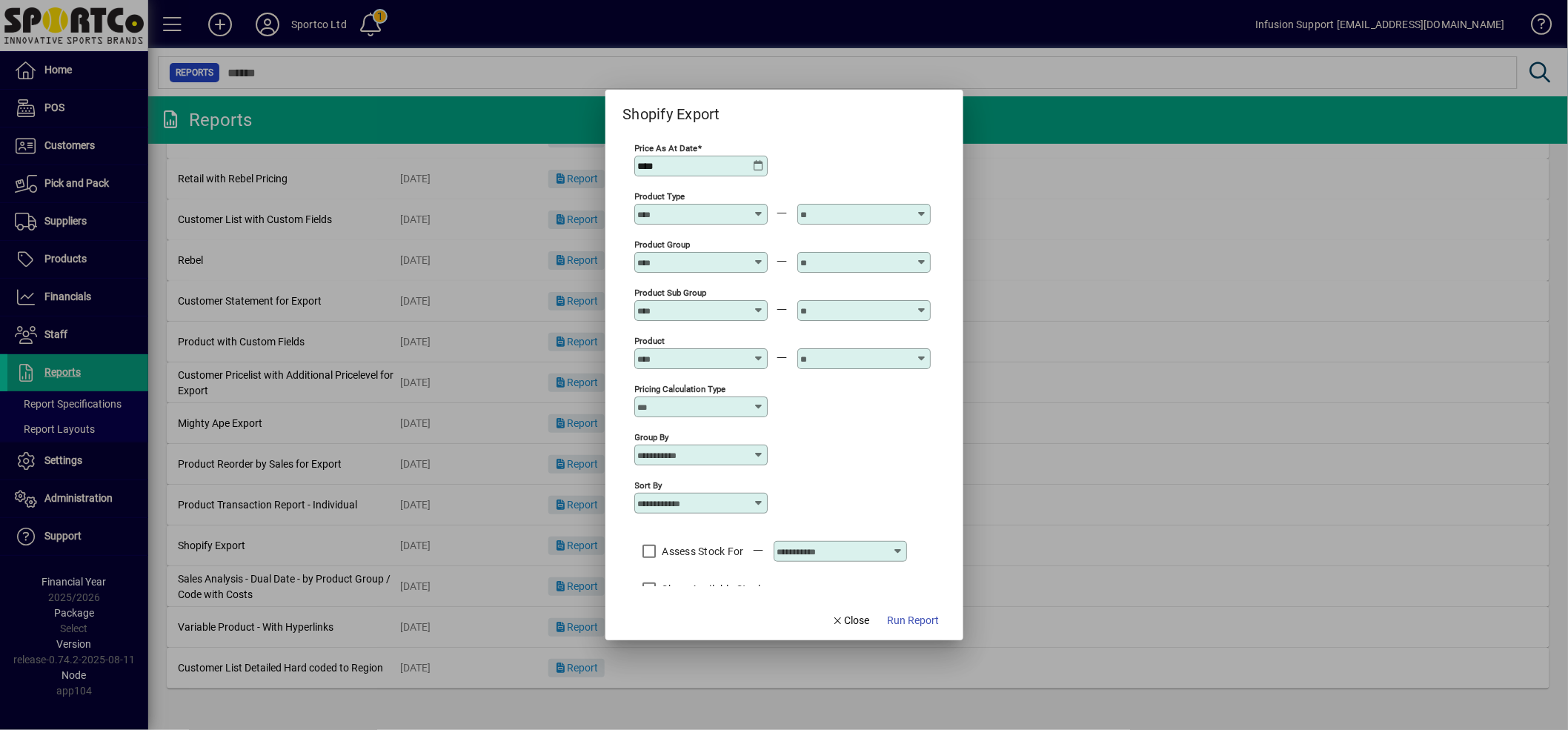
type input "**********"
click at [924, 621] on span "Run Report" at bounding box center [913, 621] width 52 height 15
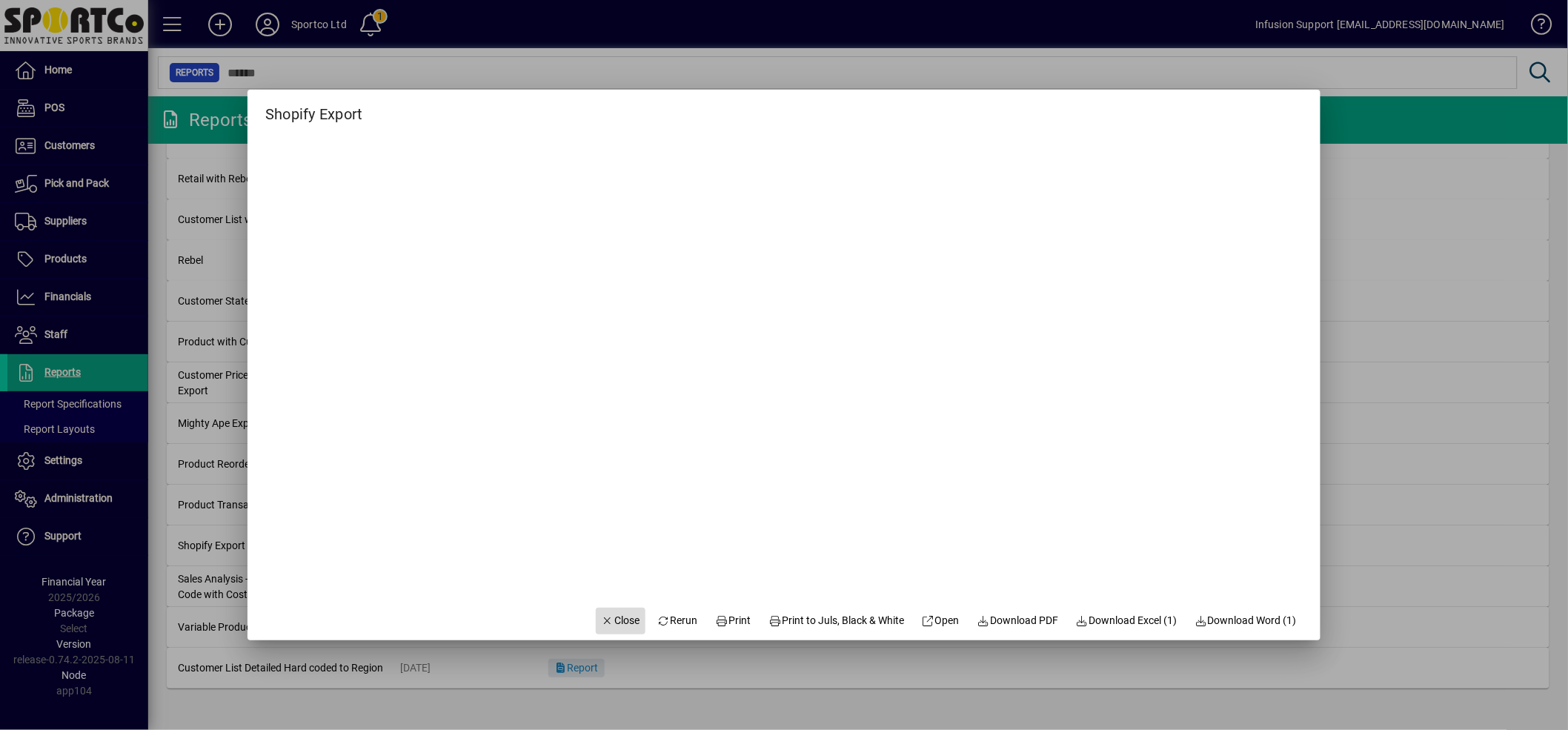
click at [605, 611] on span "button" at bounding box center [621, 621] width 50 height 36
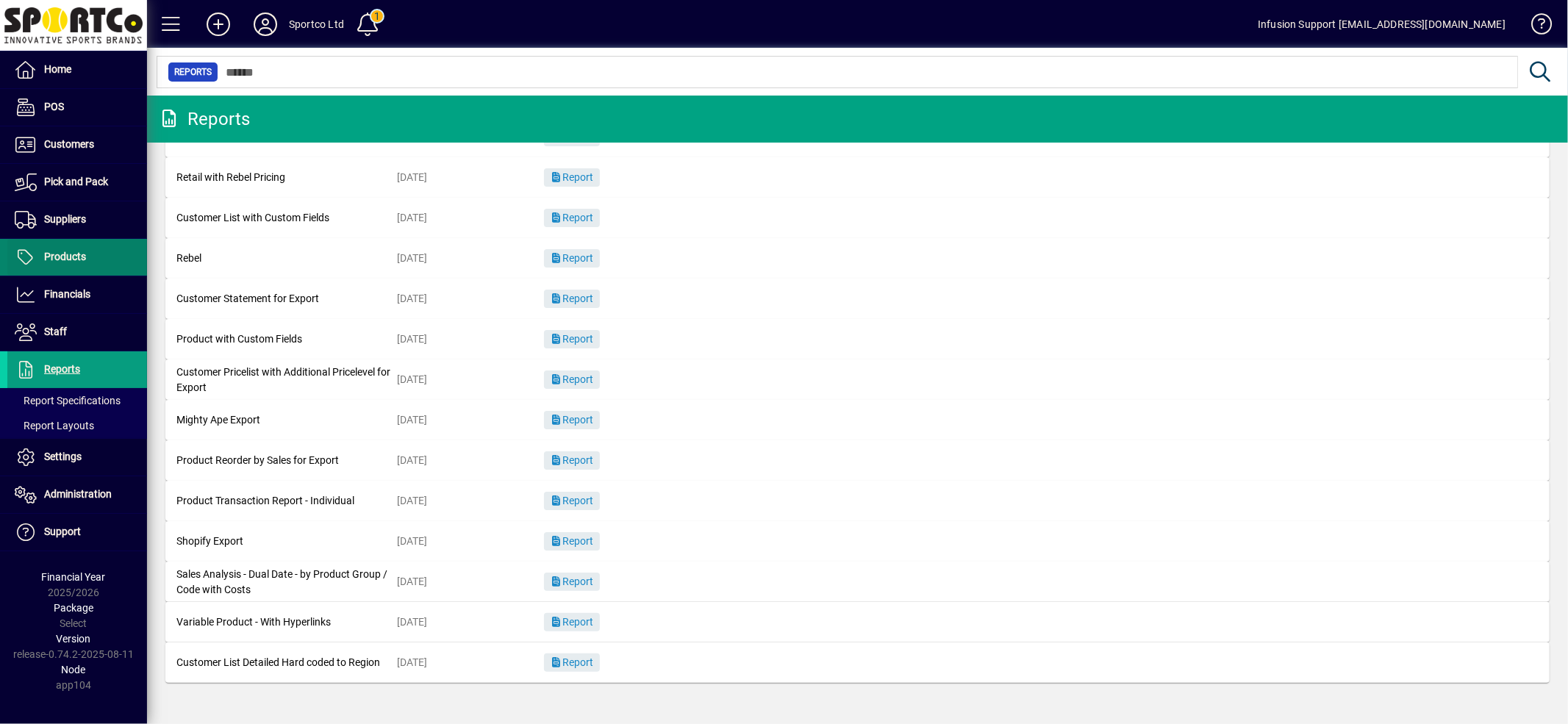
click at [83, 253] on span "Products" at bounding box center [65, 257] width 42 height 12
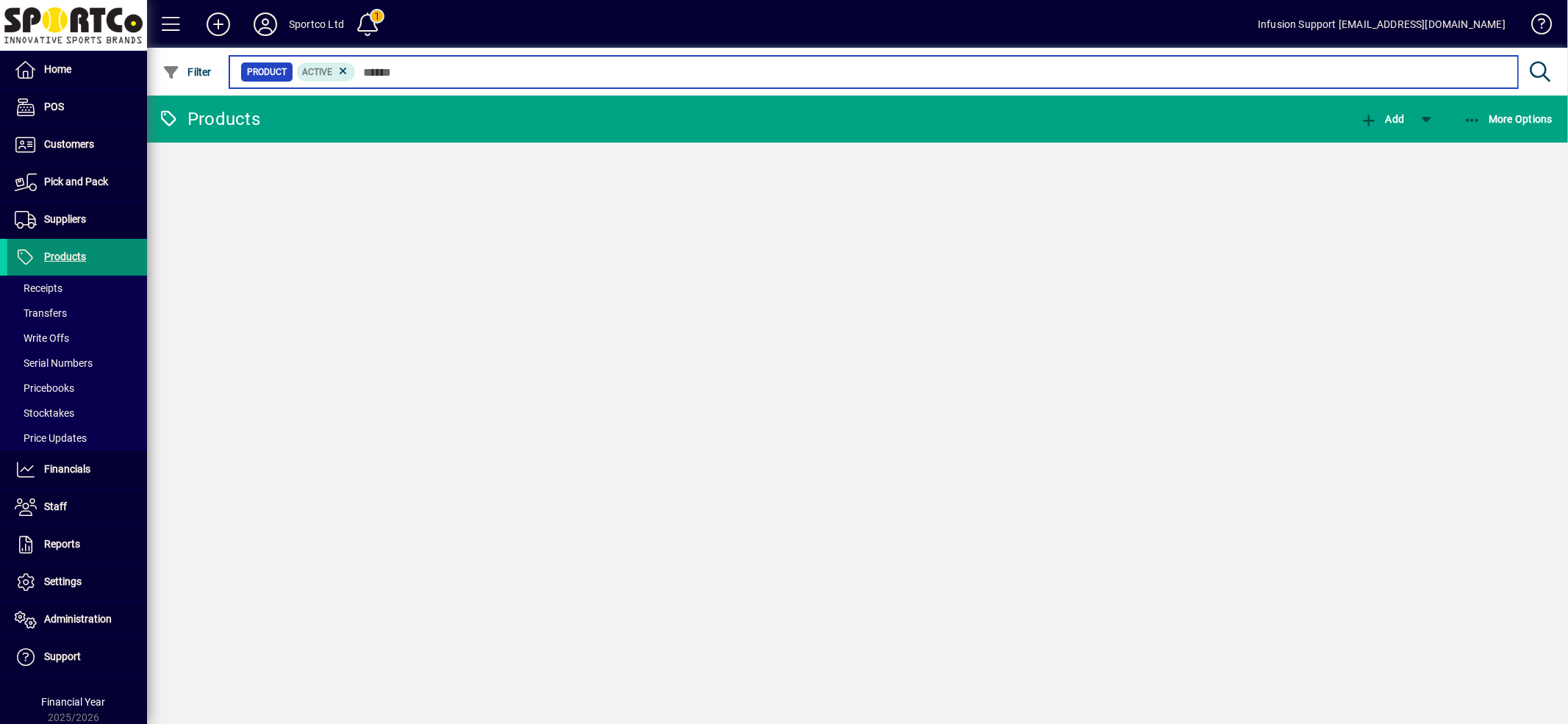
paste input "******"
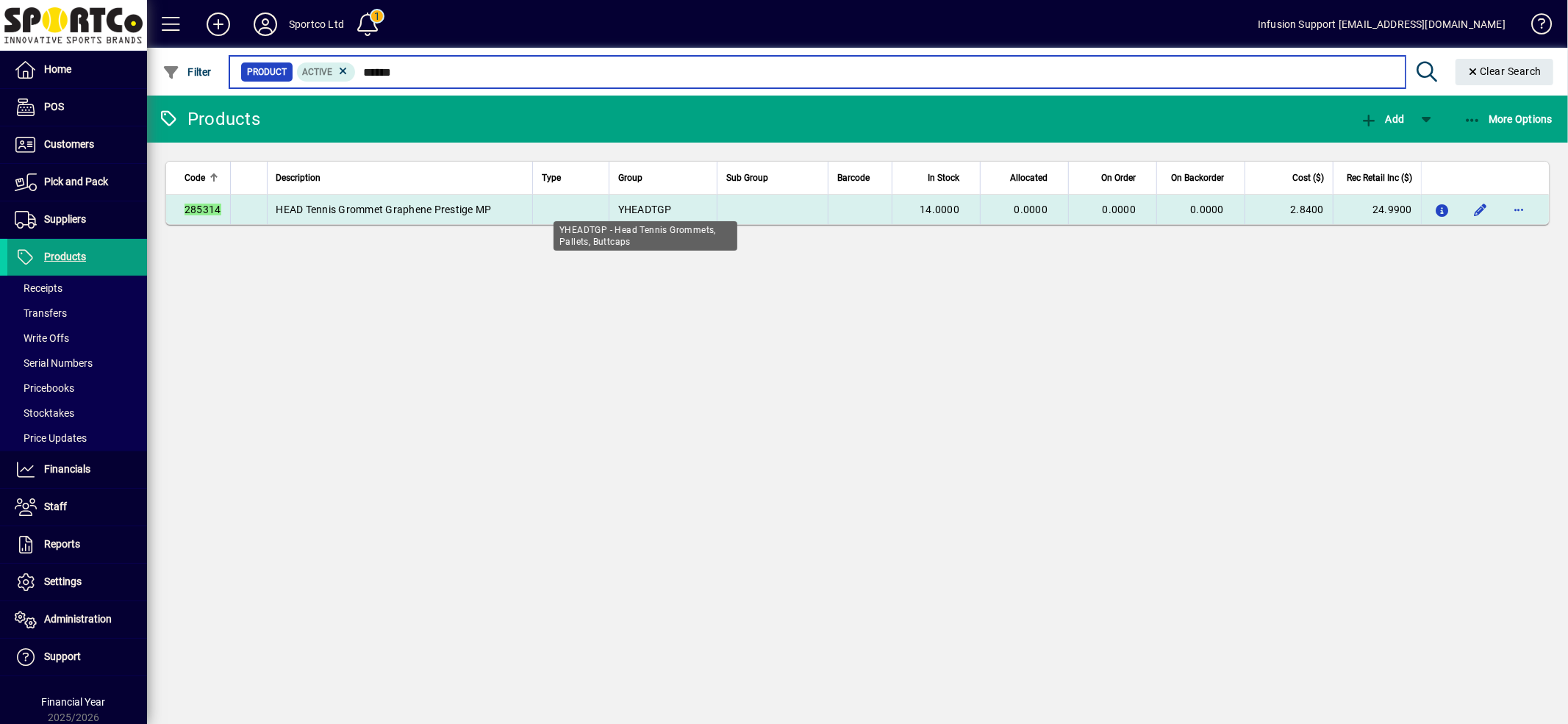
type input "******"
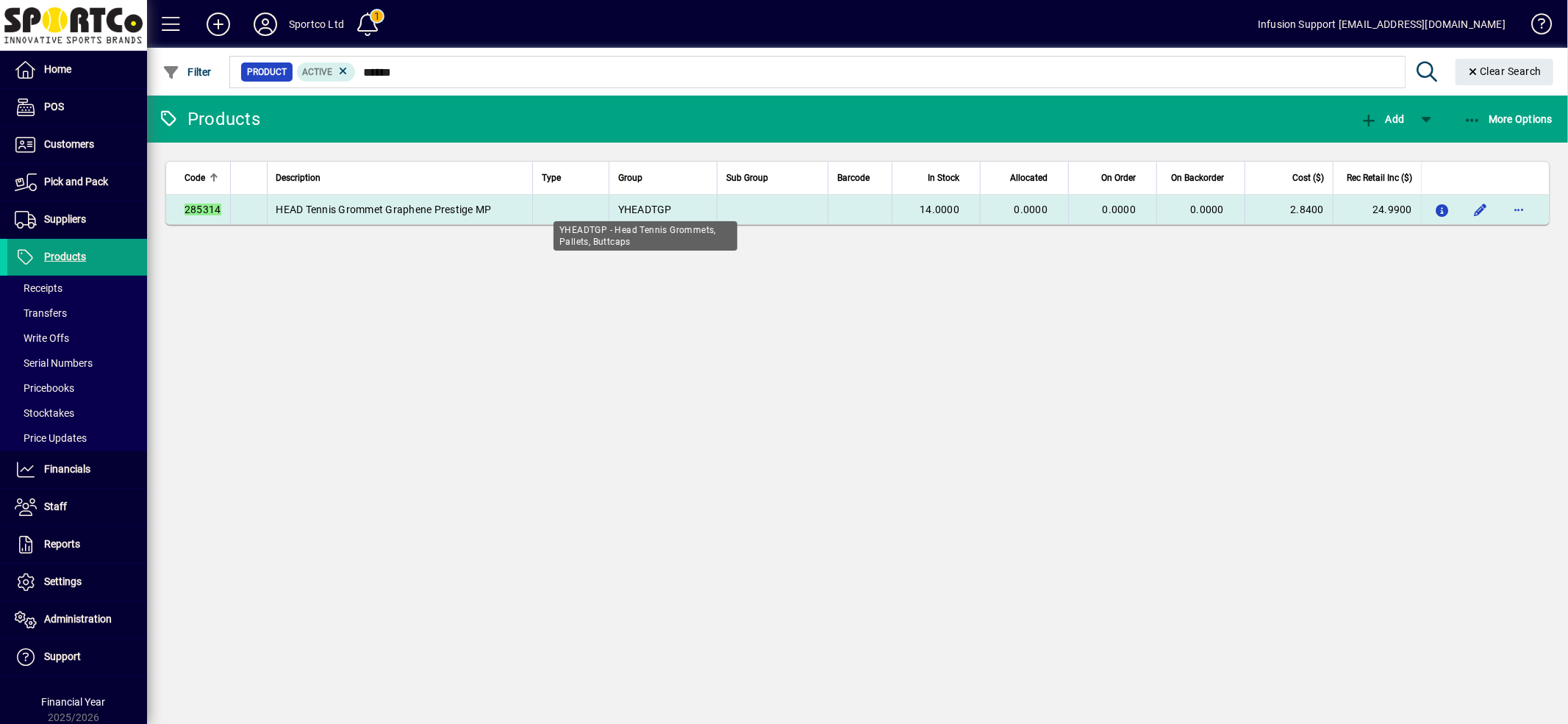
click at [670, 203] on span "YHEADTGP" at bounding box center [645, 209] width 54 height 12
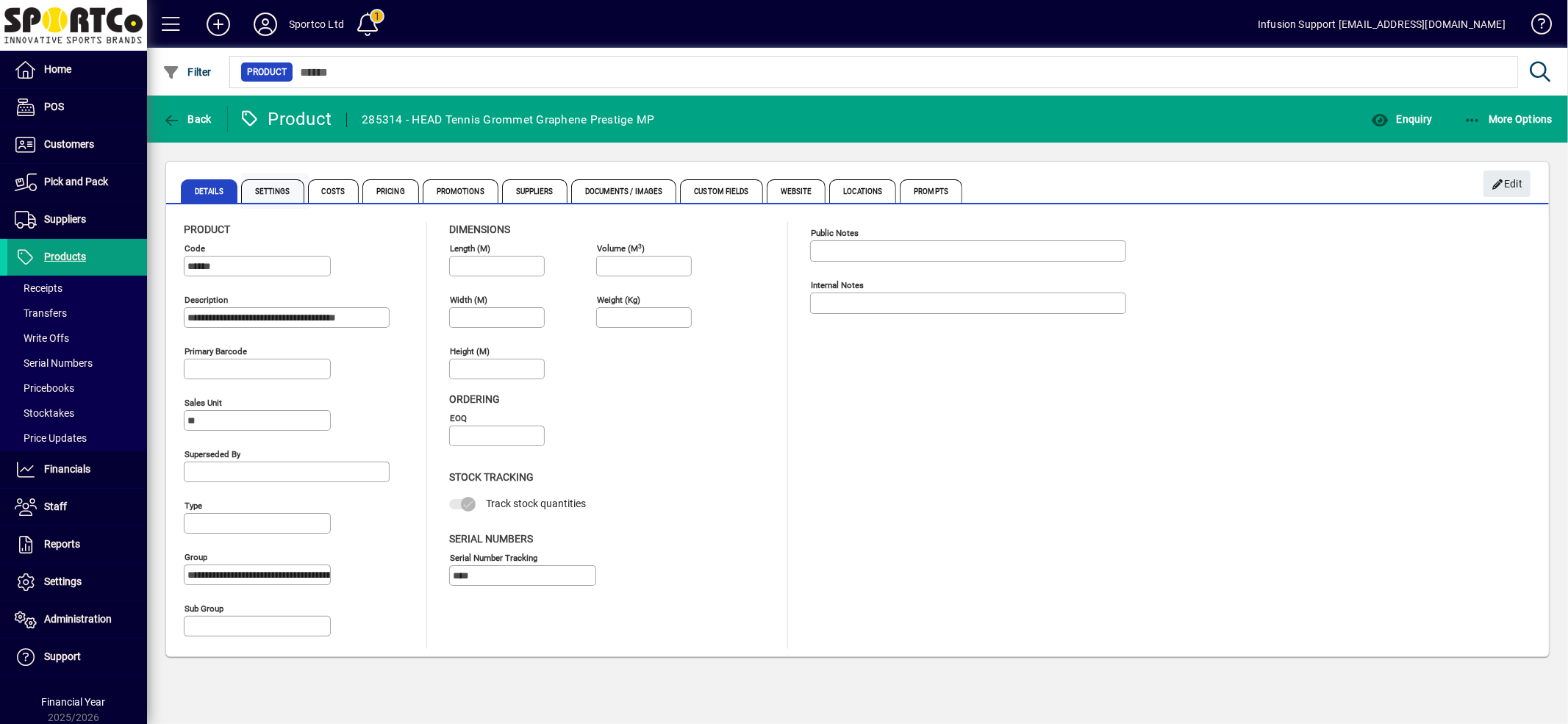
click at [268, 187] on span "Settings" at bounding box center [272, 192] width 63 height 24
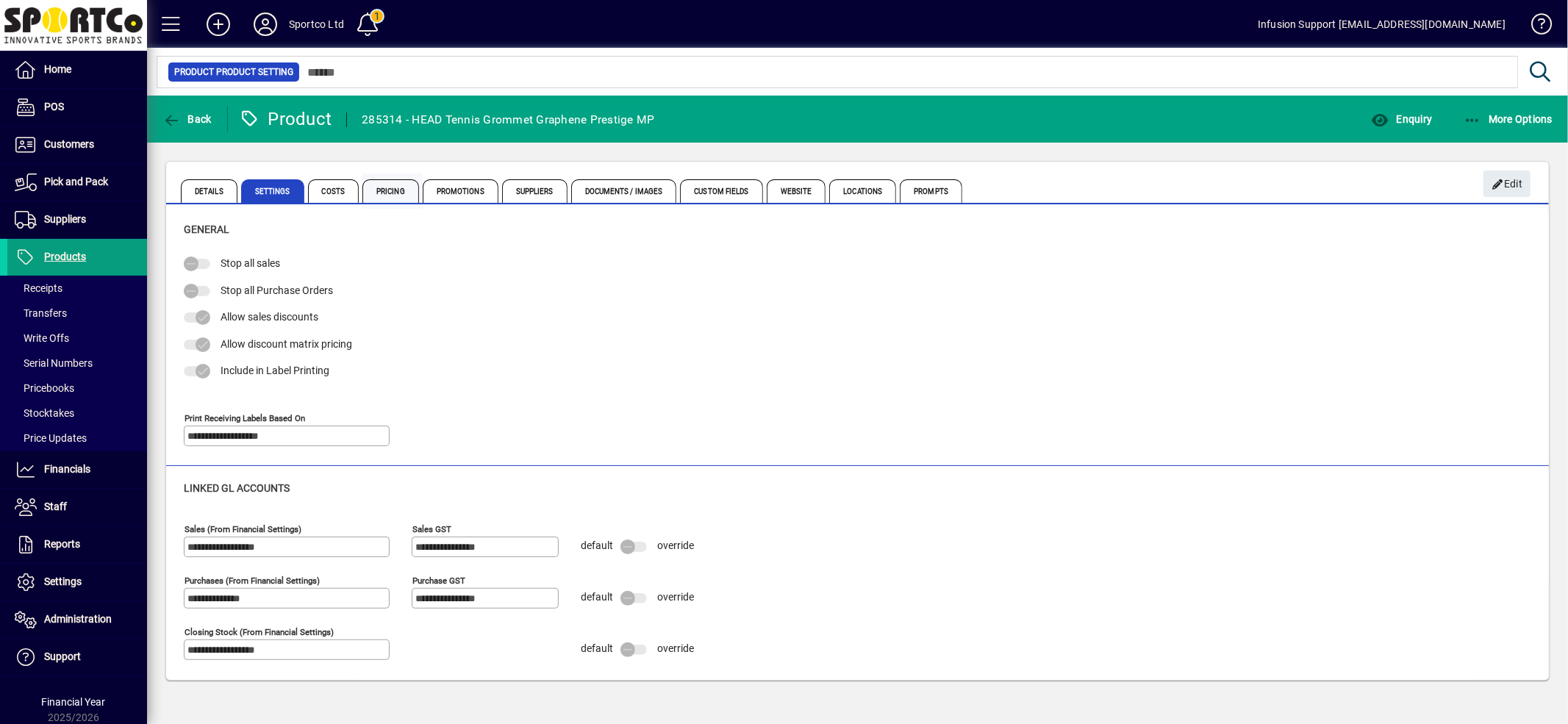
click at [366, 187] on span "Pricing" at bounding box center [391, 192] width 57 height 24
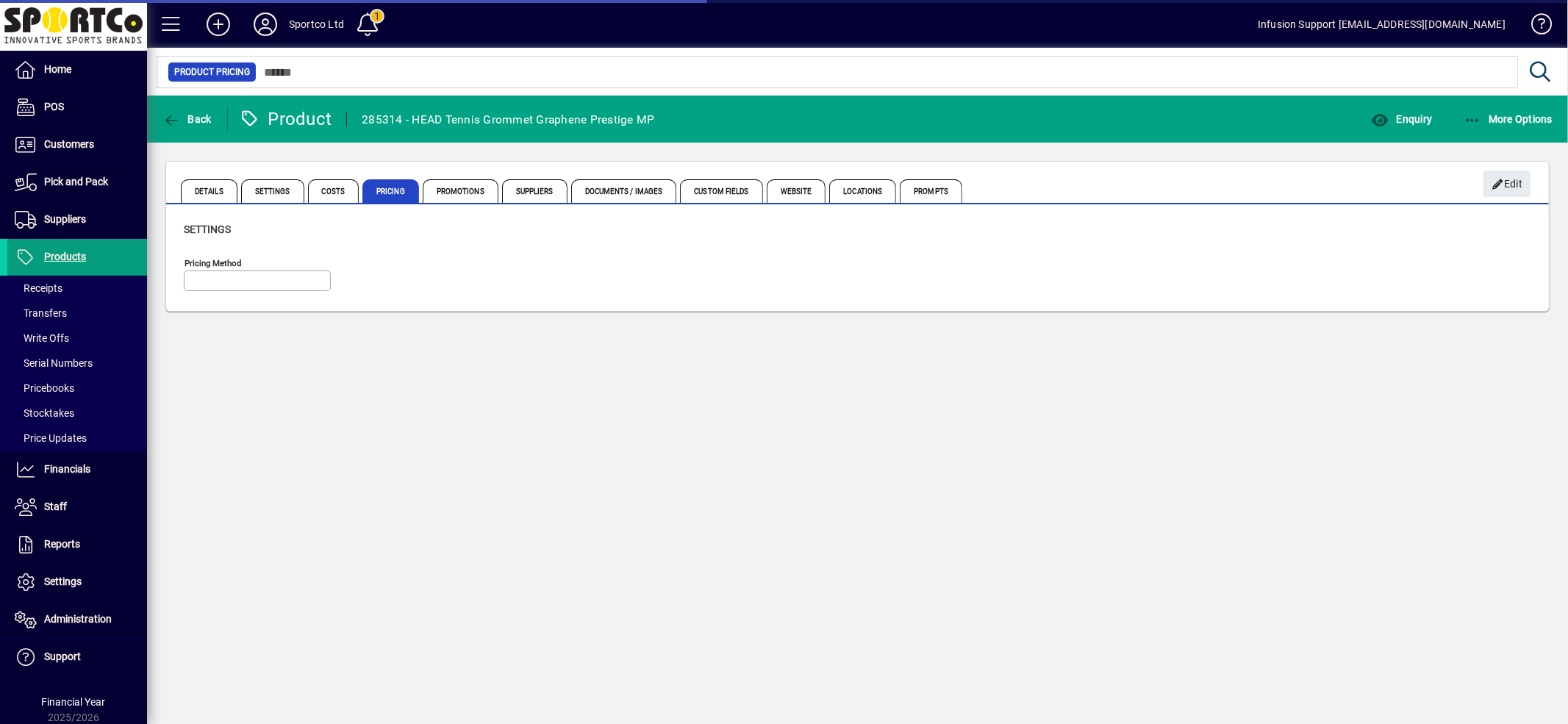
type input "**********"
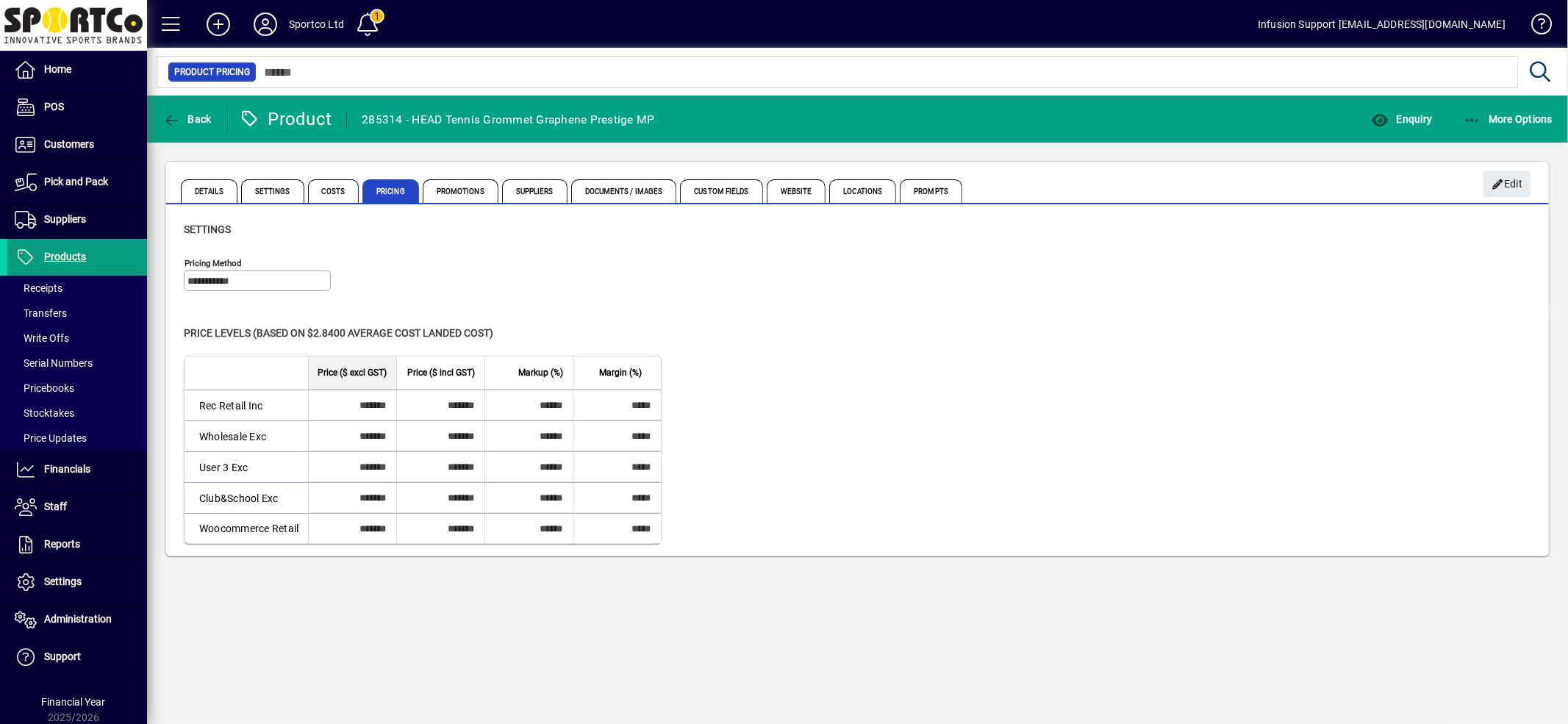
click at [1117, 293] on div "**********" at bounding box center [857, 278] width 1347 height 51
drag, startPoint x: 915, startPoint y: 410, endPoint x: 643, endPoint y: 51, distance: 450.4
click at [900, 380] on div "Level Price ($ excl GST) Price ($ incl GST) Markup (%) Margin (%) Rec Retail In…" at bounding box center [857, 450] width 1347 height 188
